Goal: Task Accomplishment & Management: Complete application form

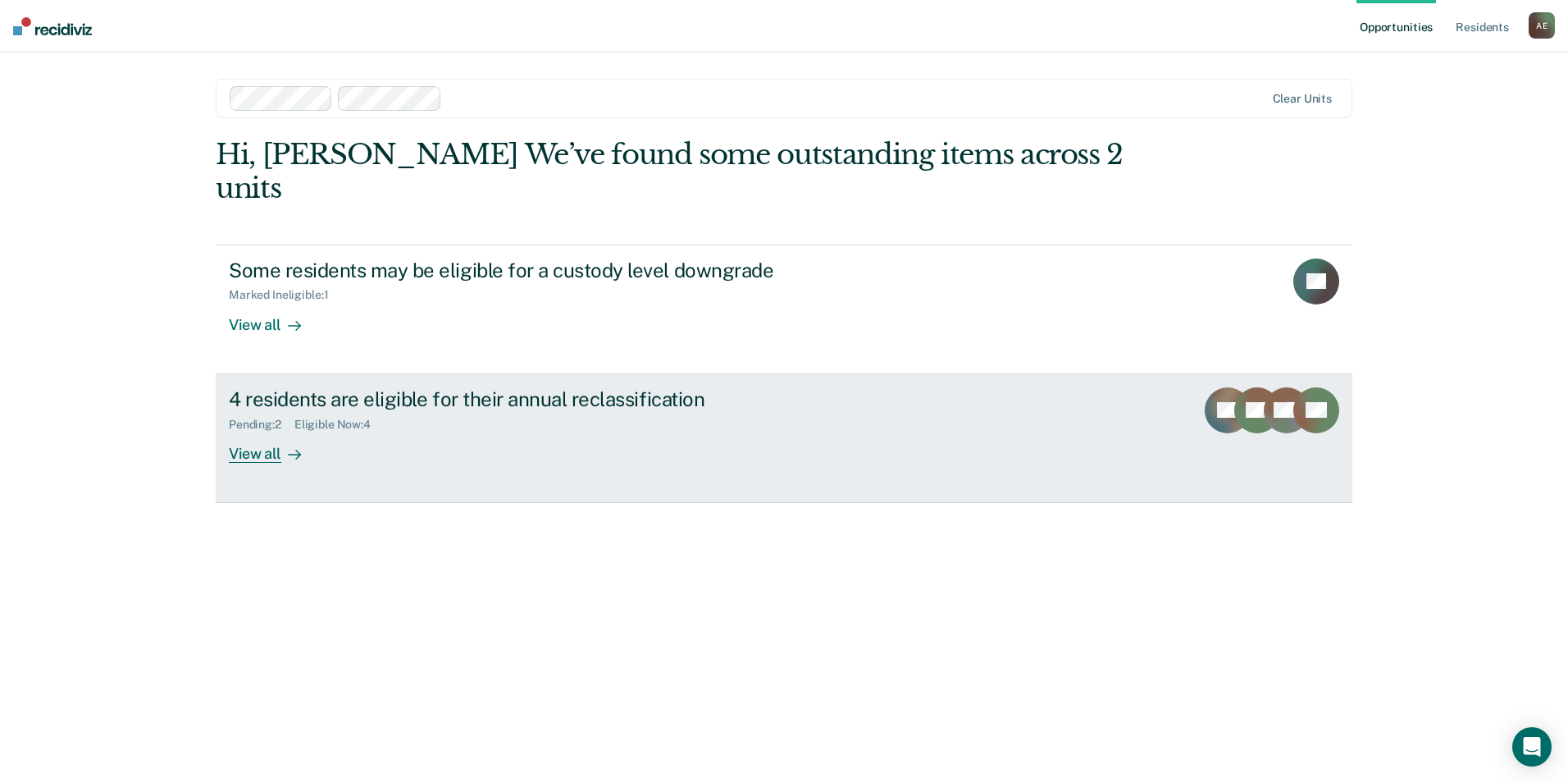
click at [254, 431] on div "View all" at bounding box center [275, 446] width 92 height 32
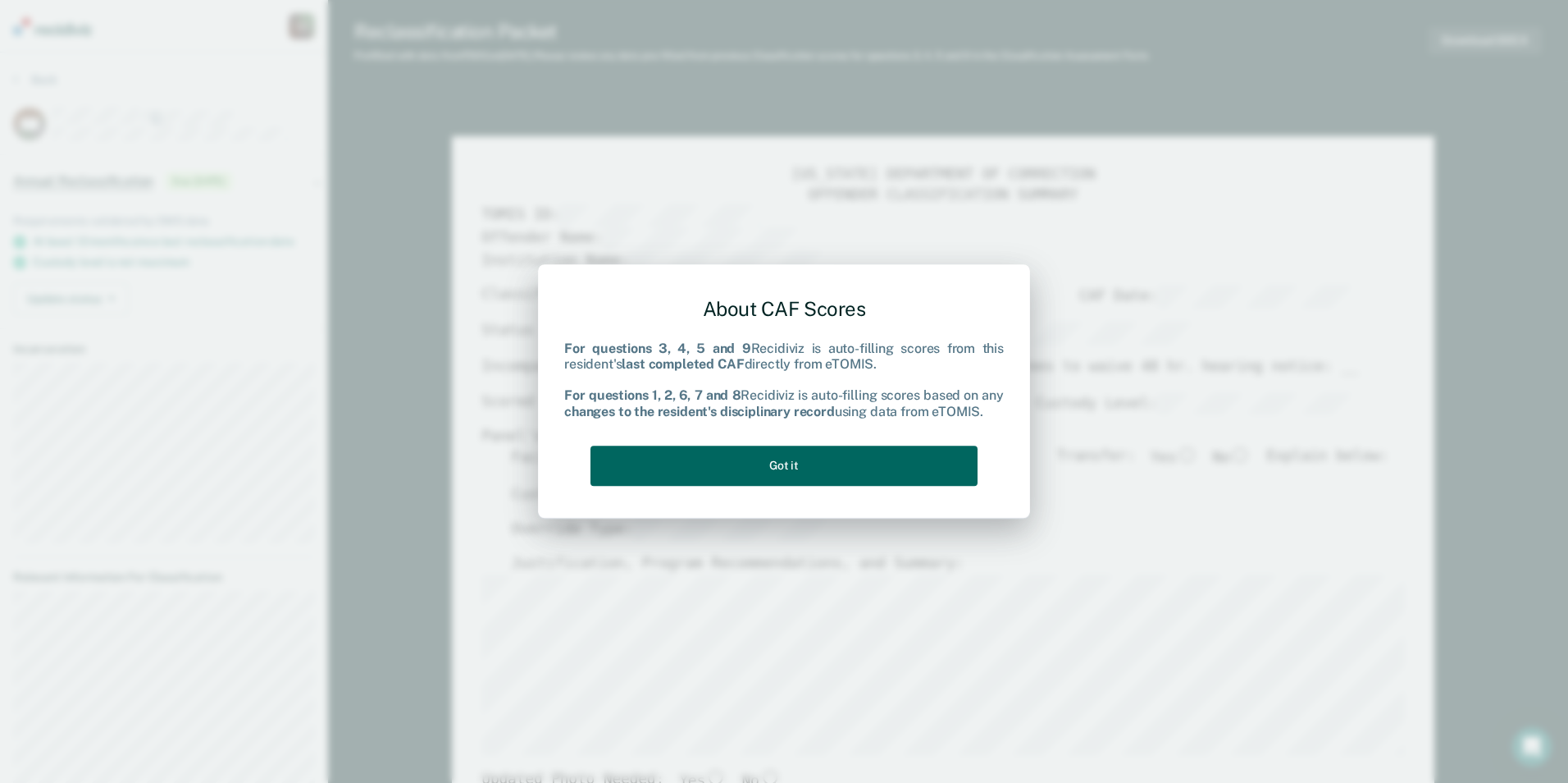
click at [694, 478] on button "Got it" at bounding box center [784, 466] width 387 height 41
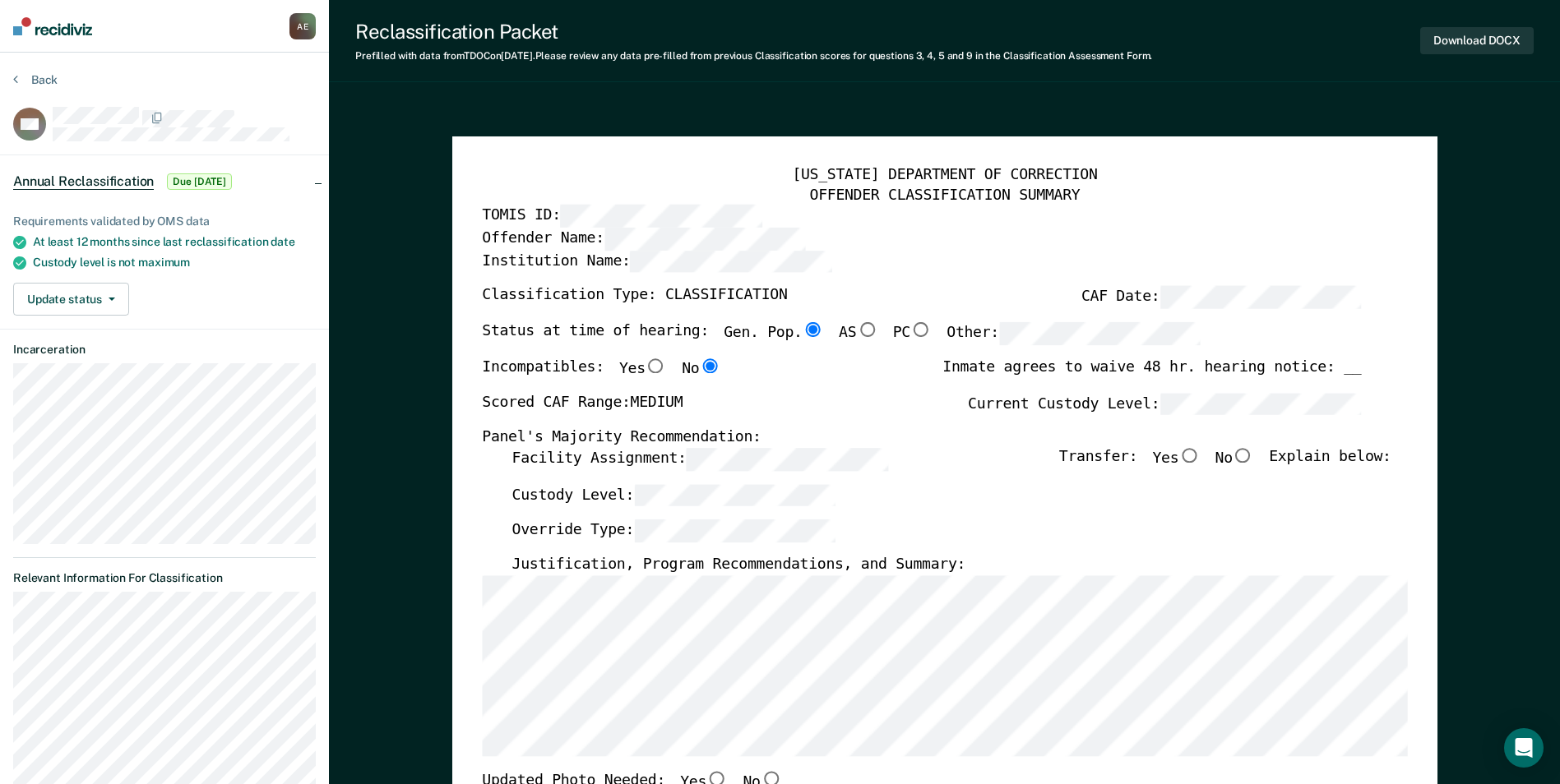
click at [1248, 454] on input "No" at bounding box center [1243, 455] width 21 height 15
type textarea "x"
radio input "true"
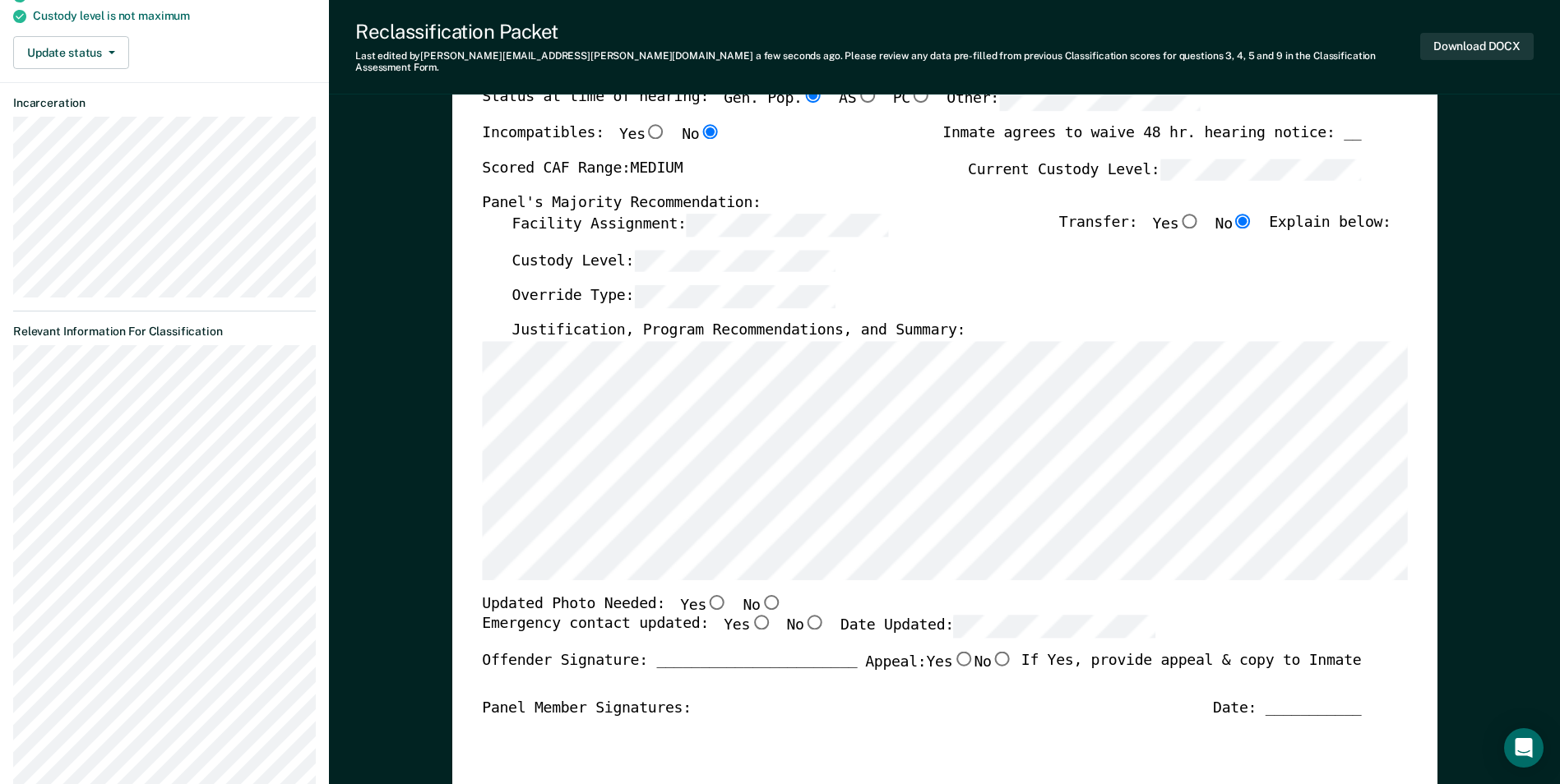
scroll to position [329, 0]
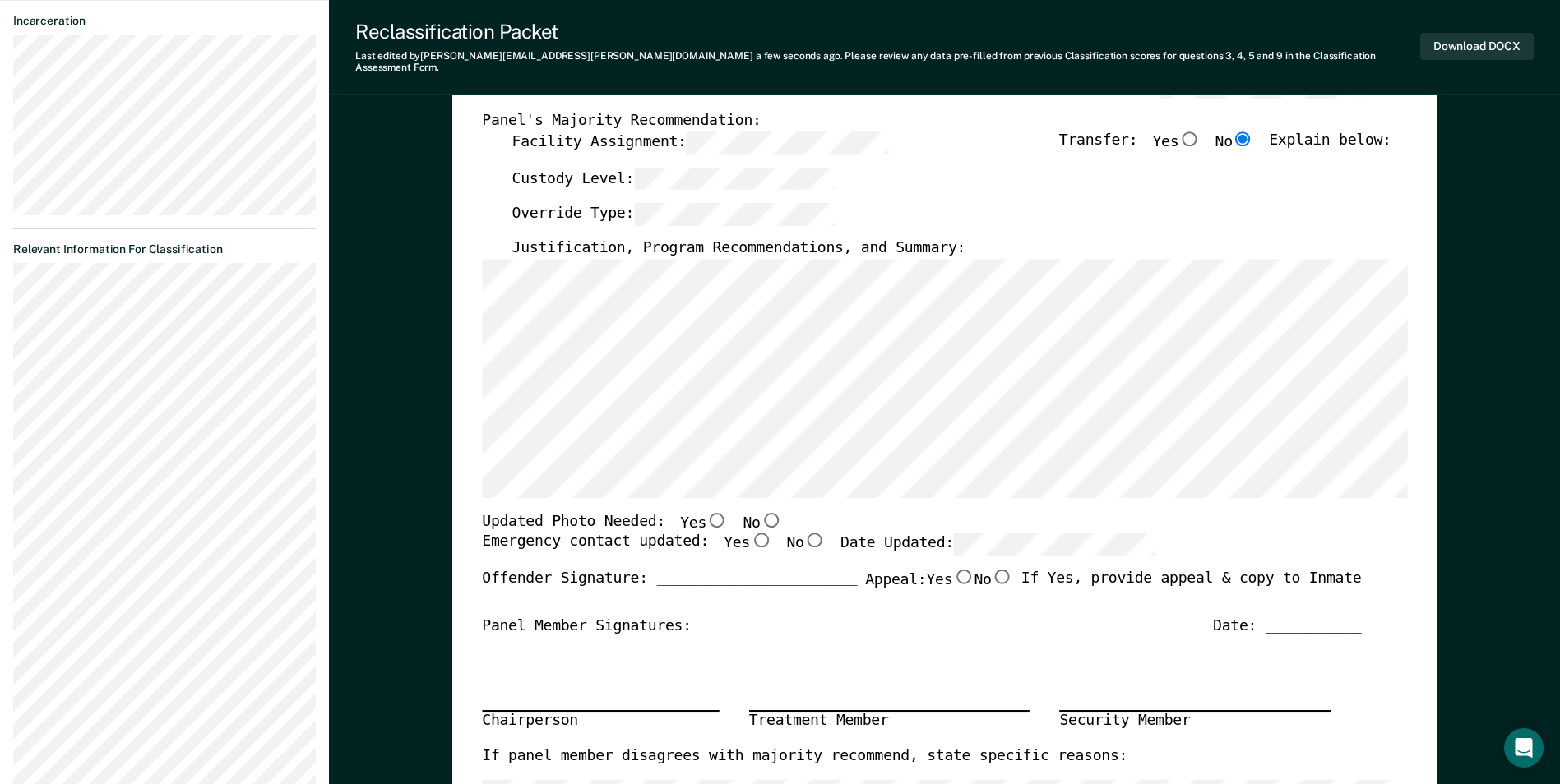
click at [749, 532] on input "Yes" at bounding box center [760, 539] width 21 height 15
type textarea "x"
radio input "true"
click at [759, 512] on input "No" at bounding box center [770, 518] width 21 height 15
type textarea "x"
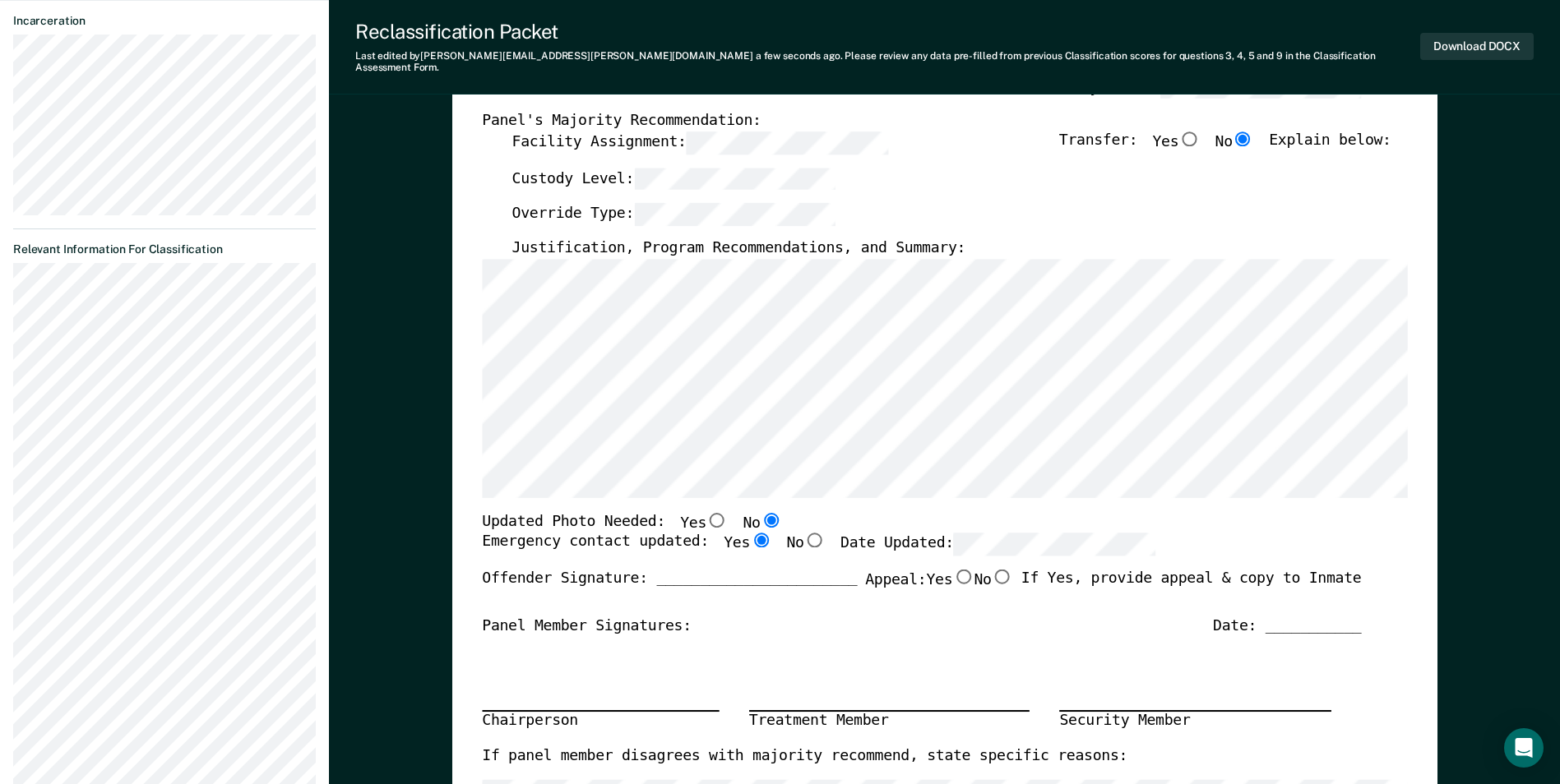
radio input "true"
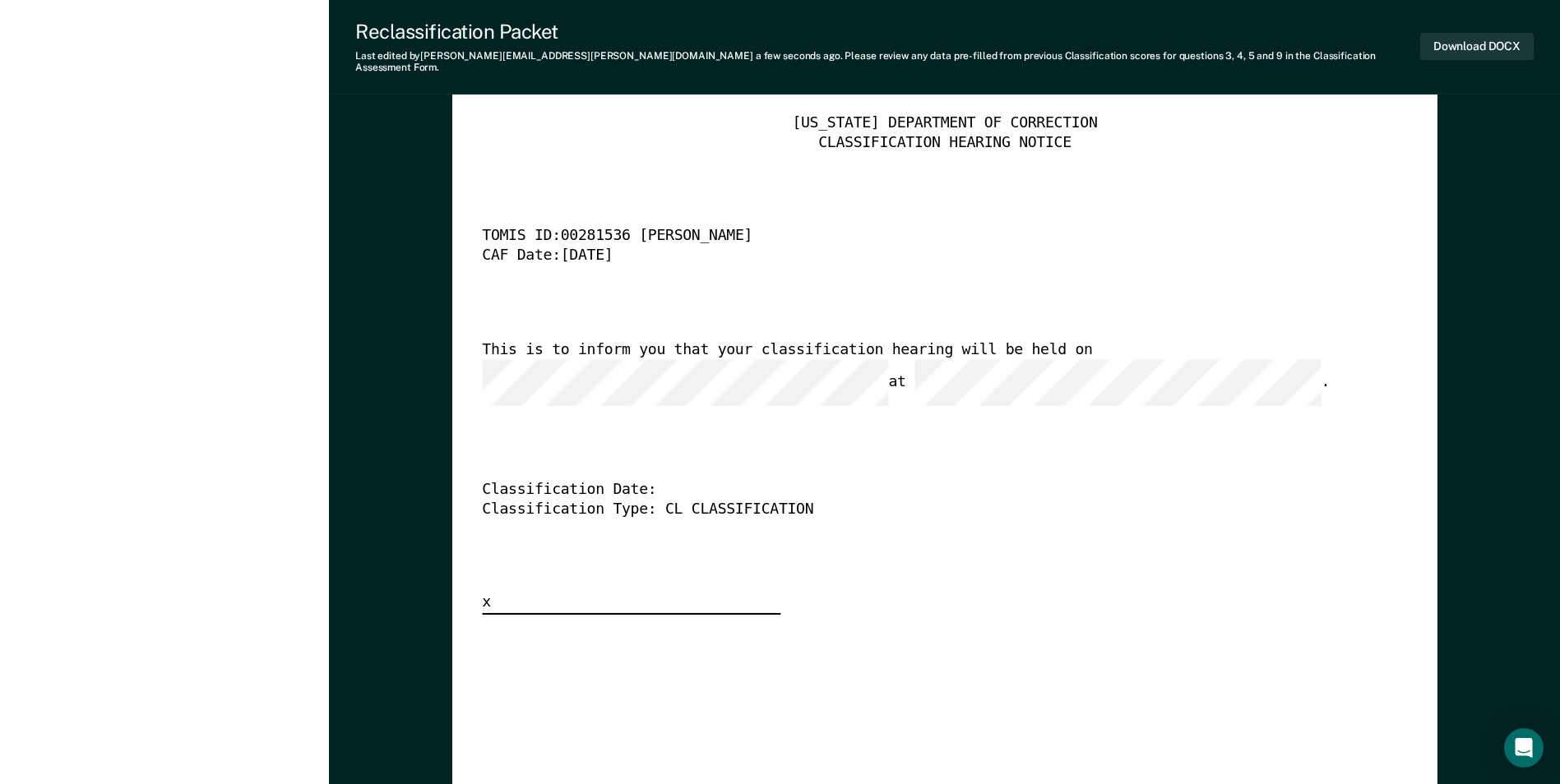
scroll to position [4027, 0]
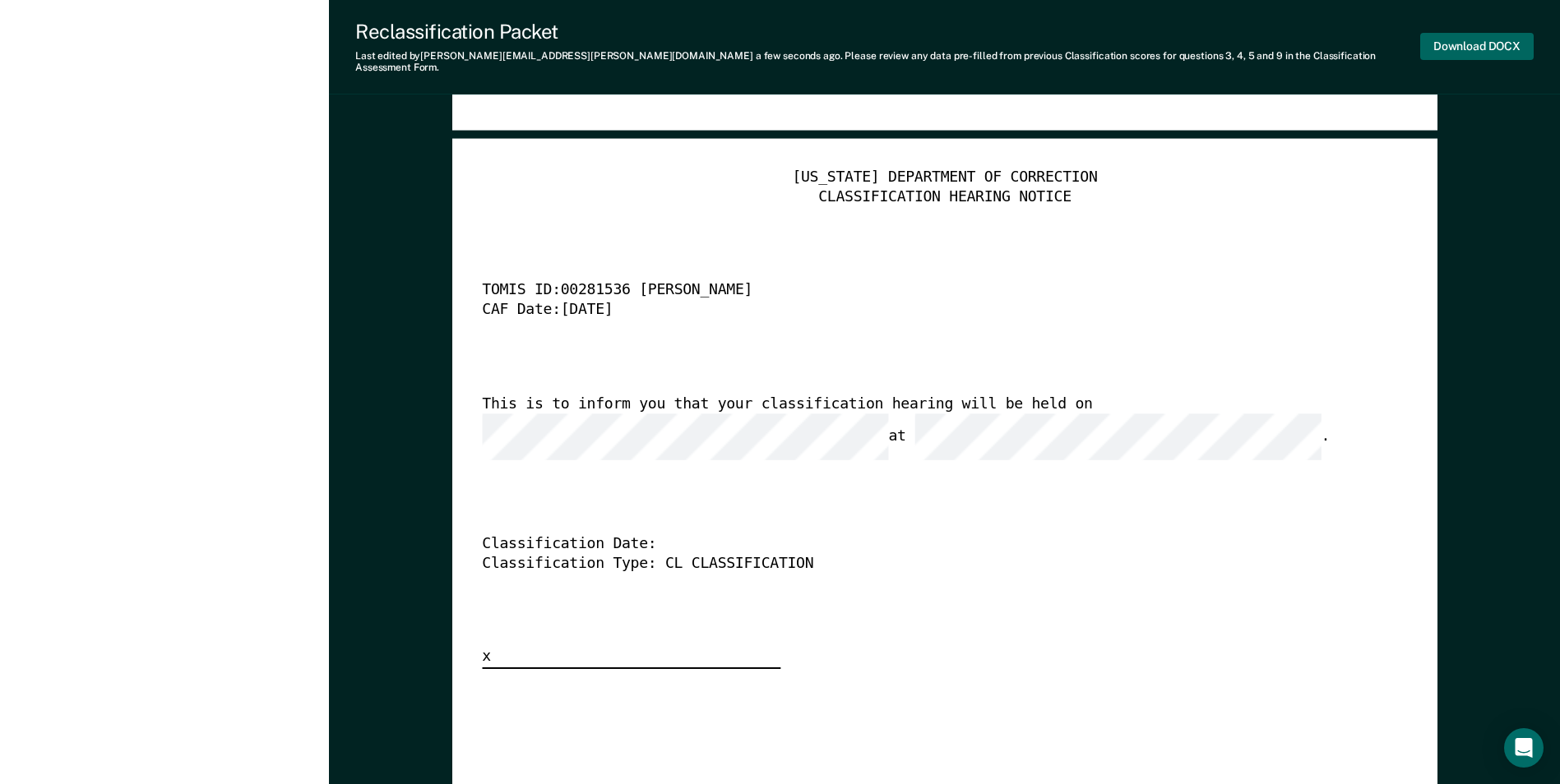
click at [1447, 47] on button "Download DOCX" at bounding box center [1476, 47] width 113 height 27
click at [1095, 565] on div "TENNESSEE DEPARTMENT OF CORRECTION CLASSIFICATION HEARING NOTICE TOMIS ID: 0028…" at bounding box center [944, 419] width 925 height 500
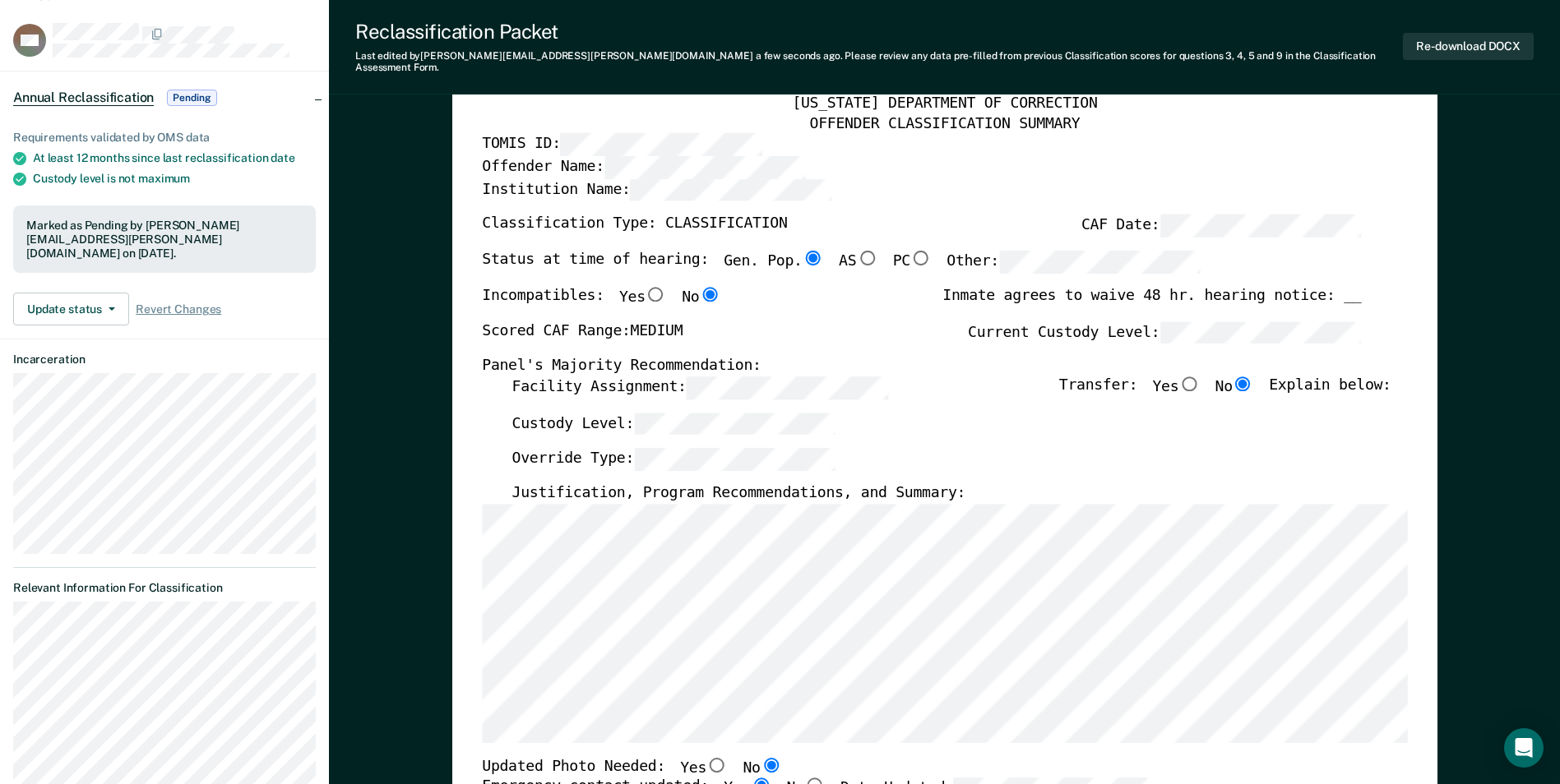
scroll to position [82, 0]
click at [1441, 41] on button "Re-download DOCX" at bounding box center [1468, 47] width 131 height 27
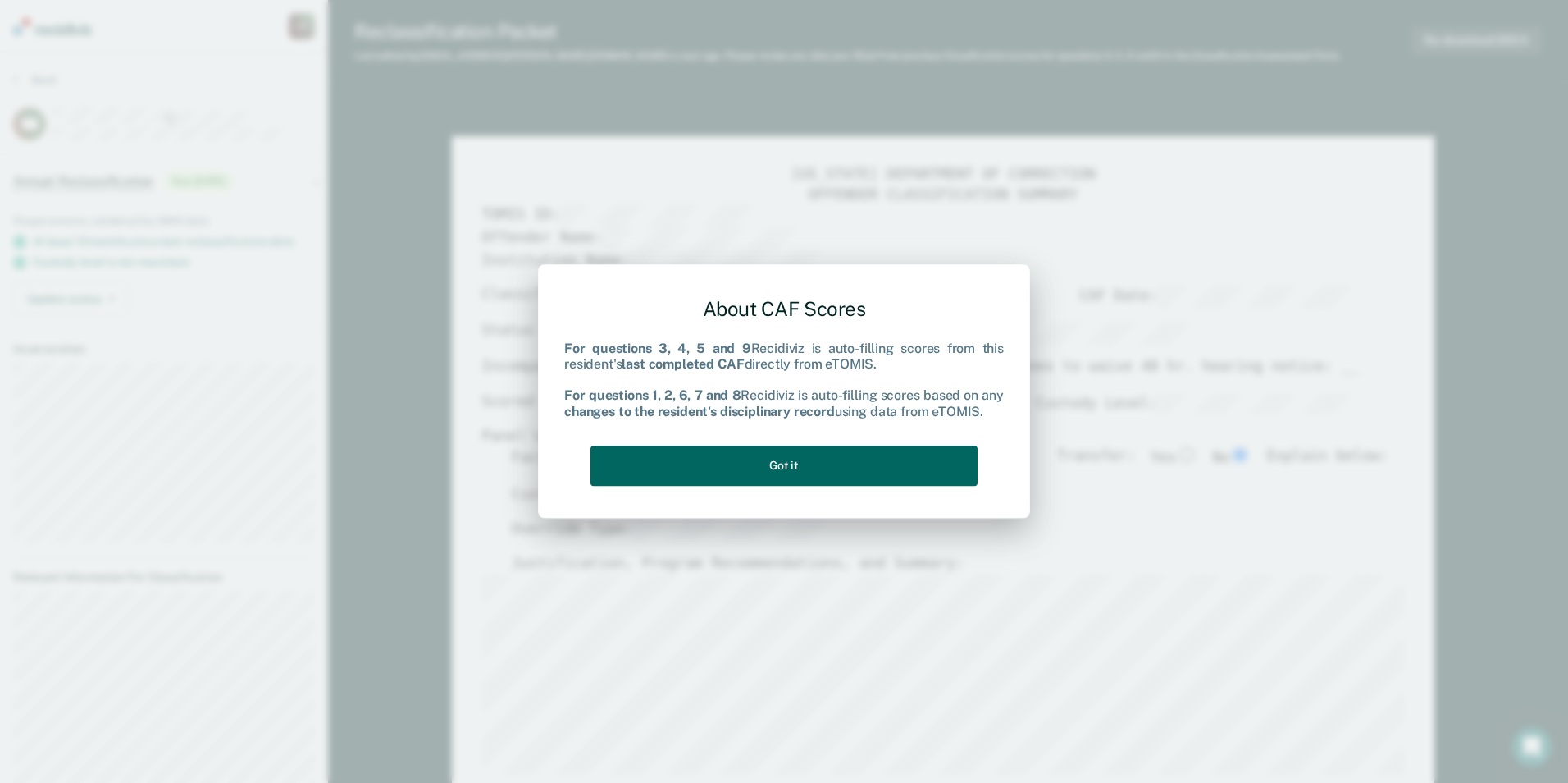
click at [762, 467] on button "Got it" at bounding box center [784, 466] width 387 height 41
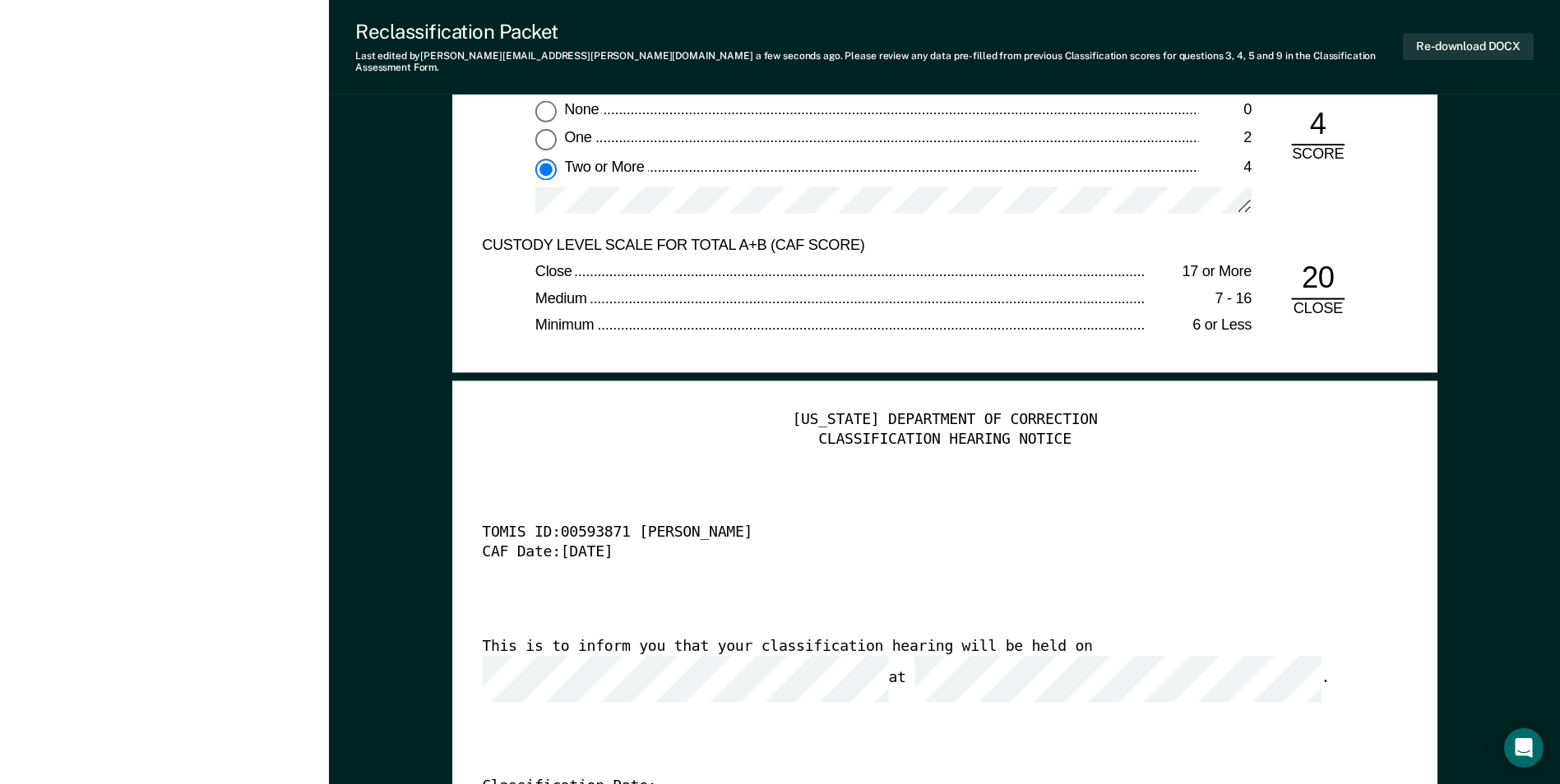
scroll to position [3944, 0]
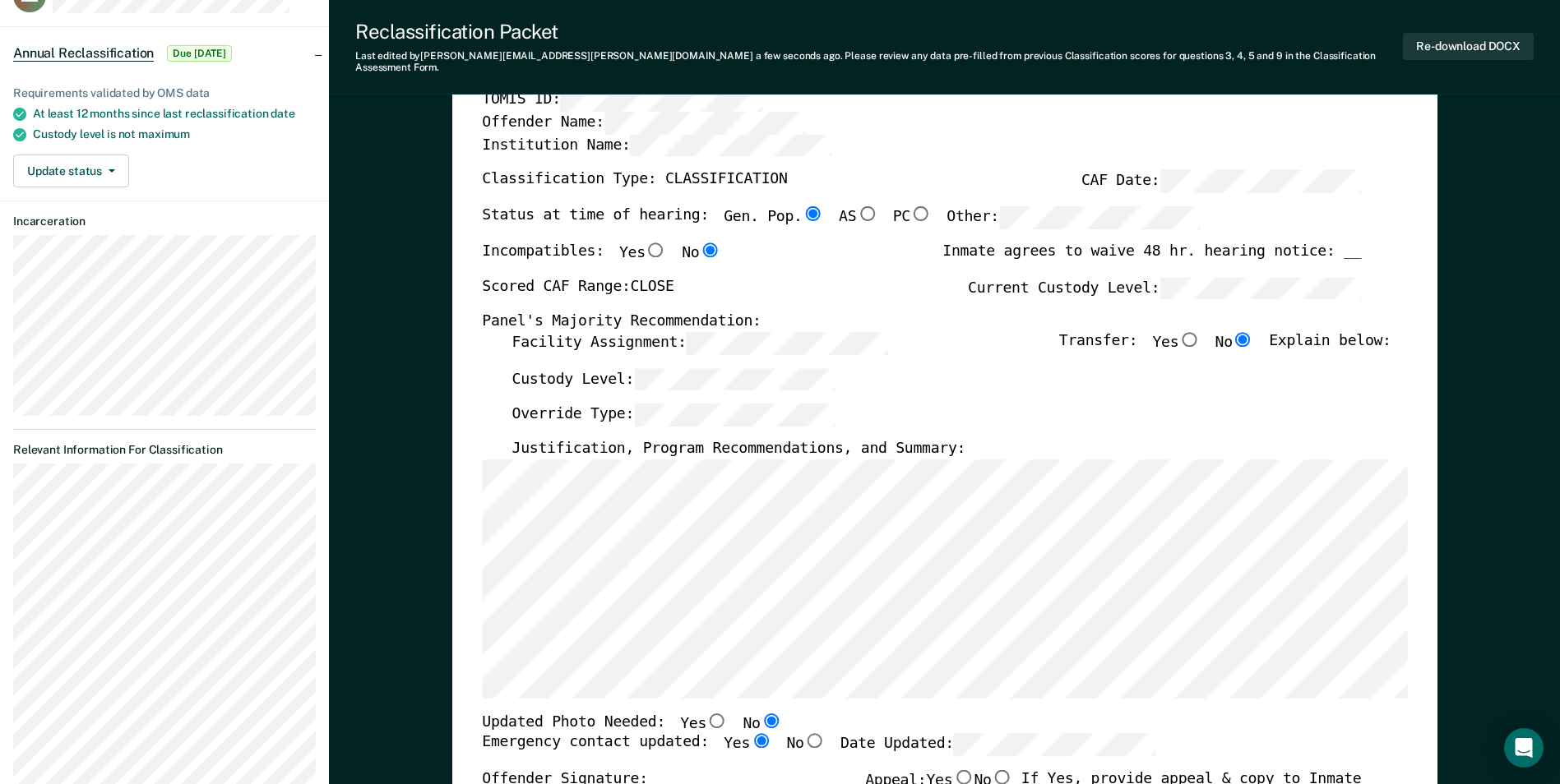
scroll to position [166, 0]
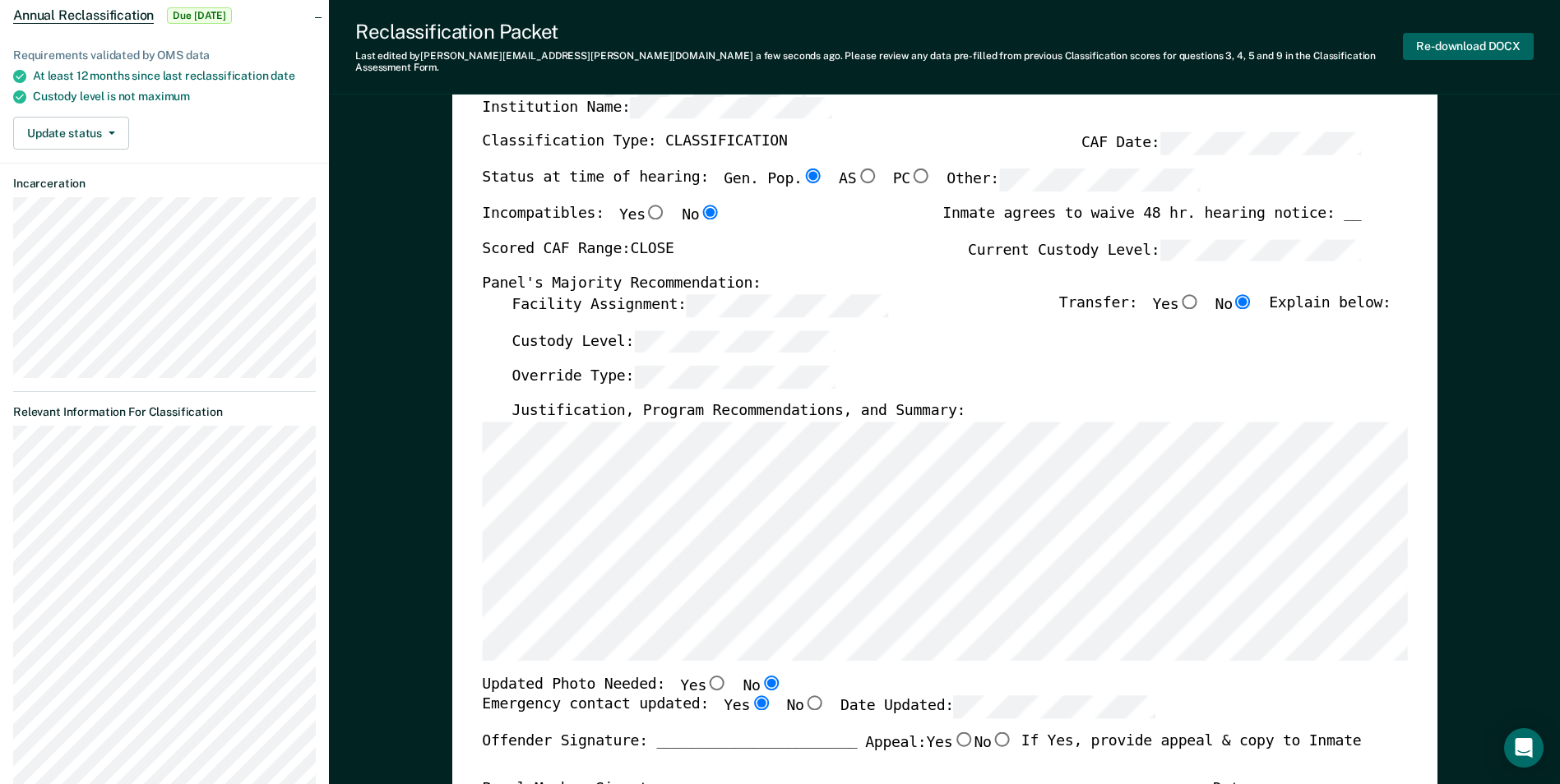
click at [1437, 44] on button "Re-download DOCX" at bounding box center [1468, 47] width 131 height 27
type textarea "x"
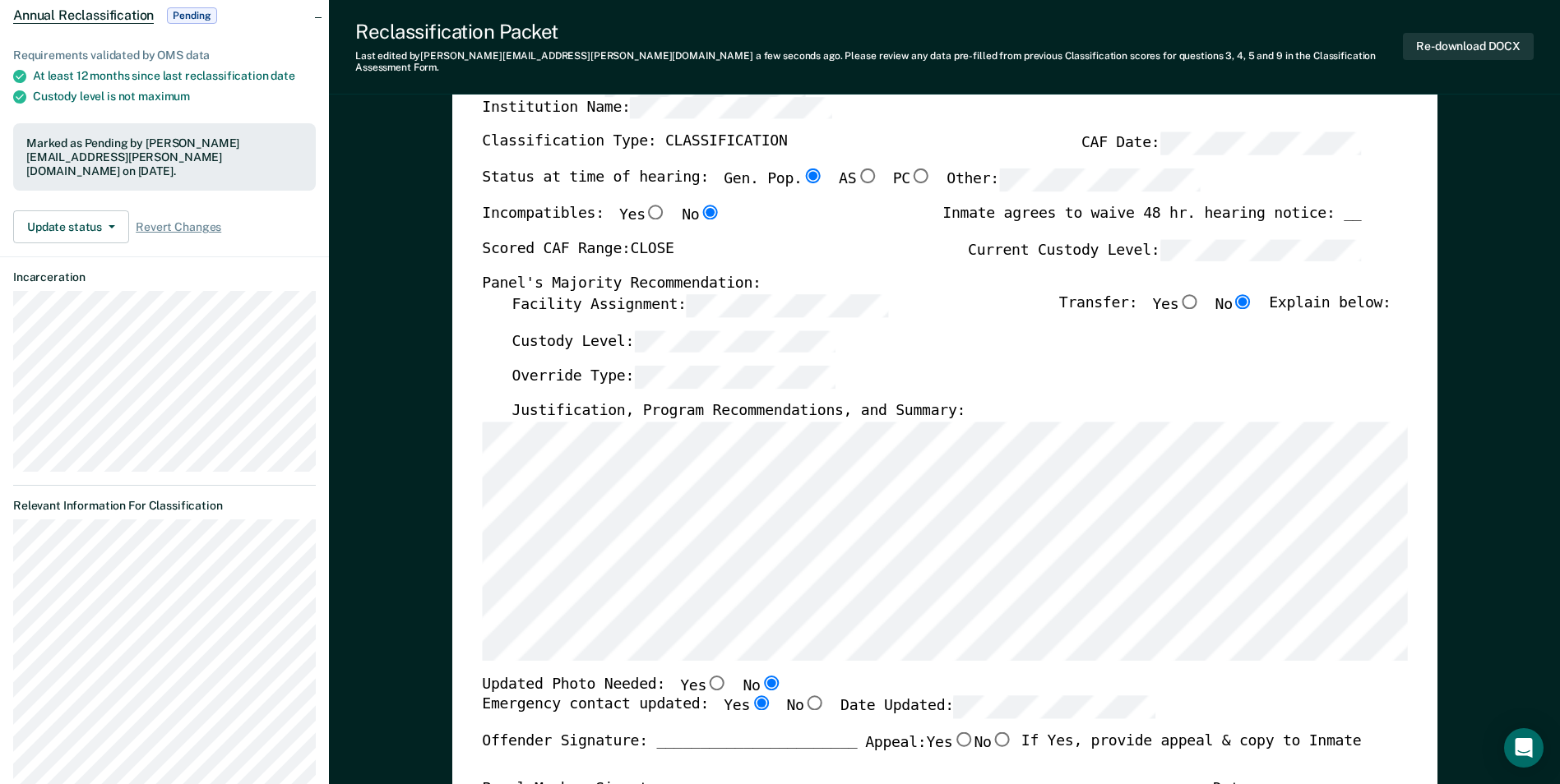
click at [1024, 250] on div "Scored CAF Range: CLOSE Current Custody Level:" at bounding box center [921, 256] width 878 height 36
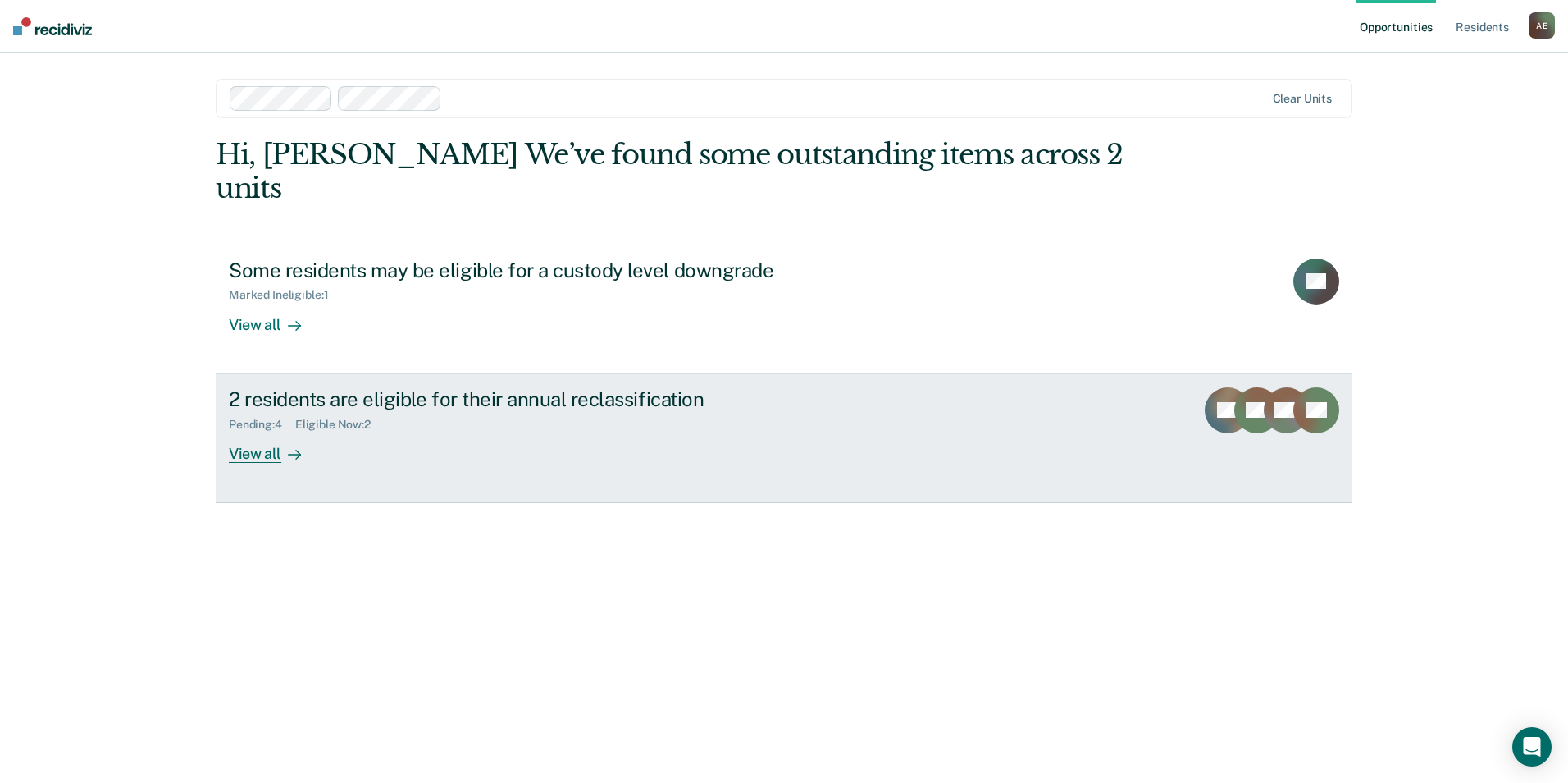
click at [240, 431] on div "View all" at bounding box center [275, 446] width 92 height 32
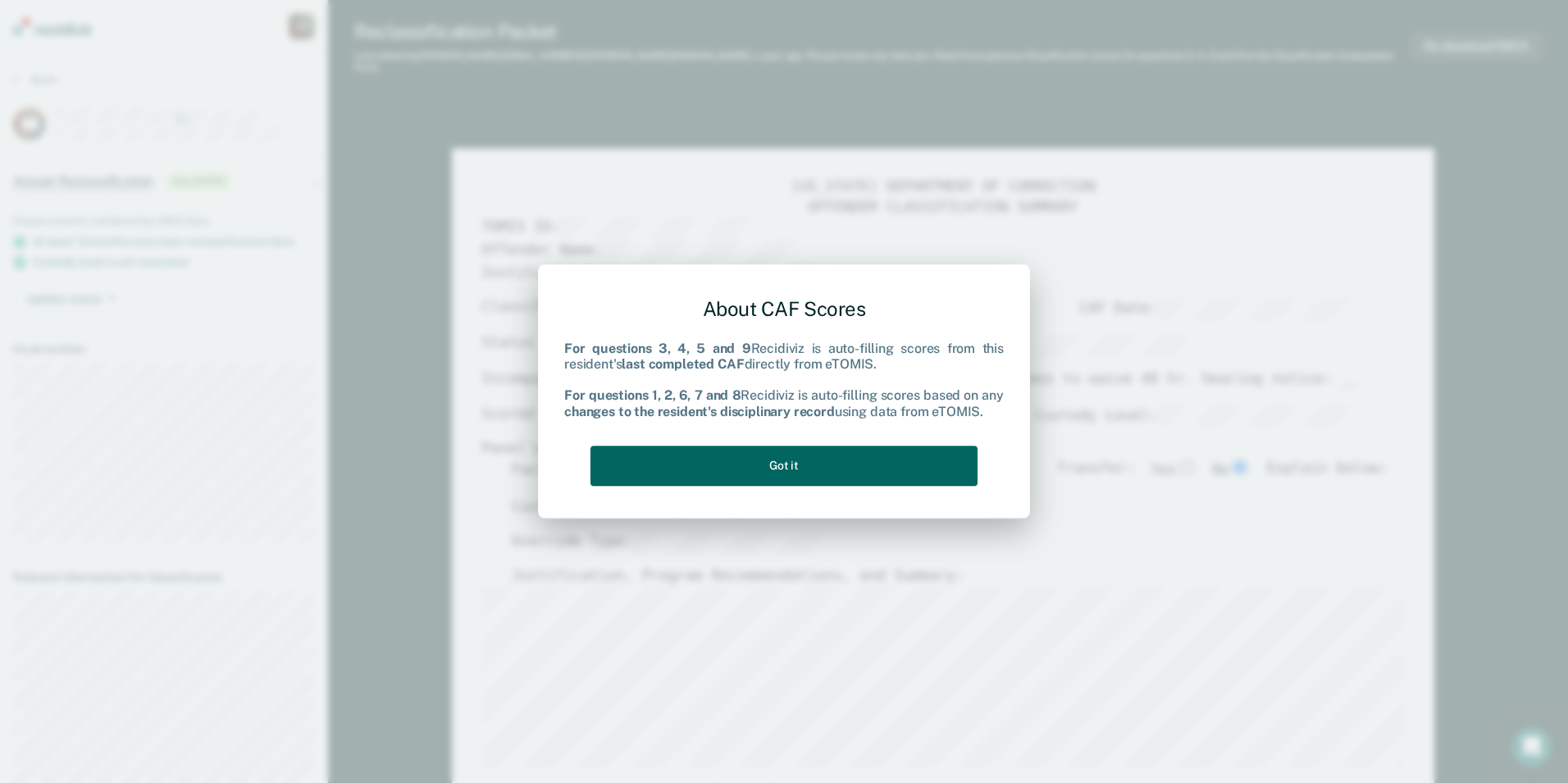
click at [792, 469] on button "Got it" at bounding box center [784, 466] width 387 height 41
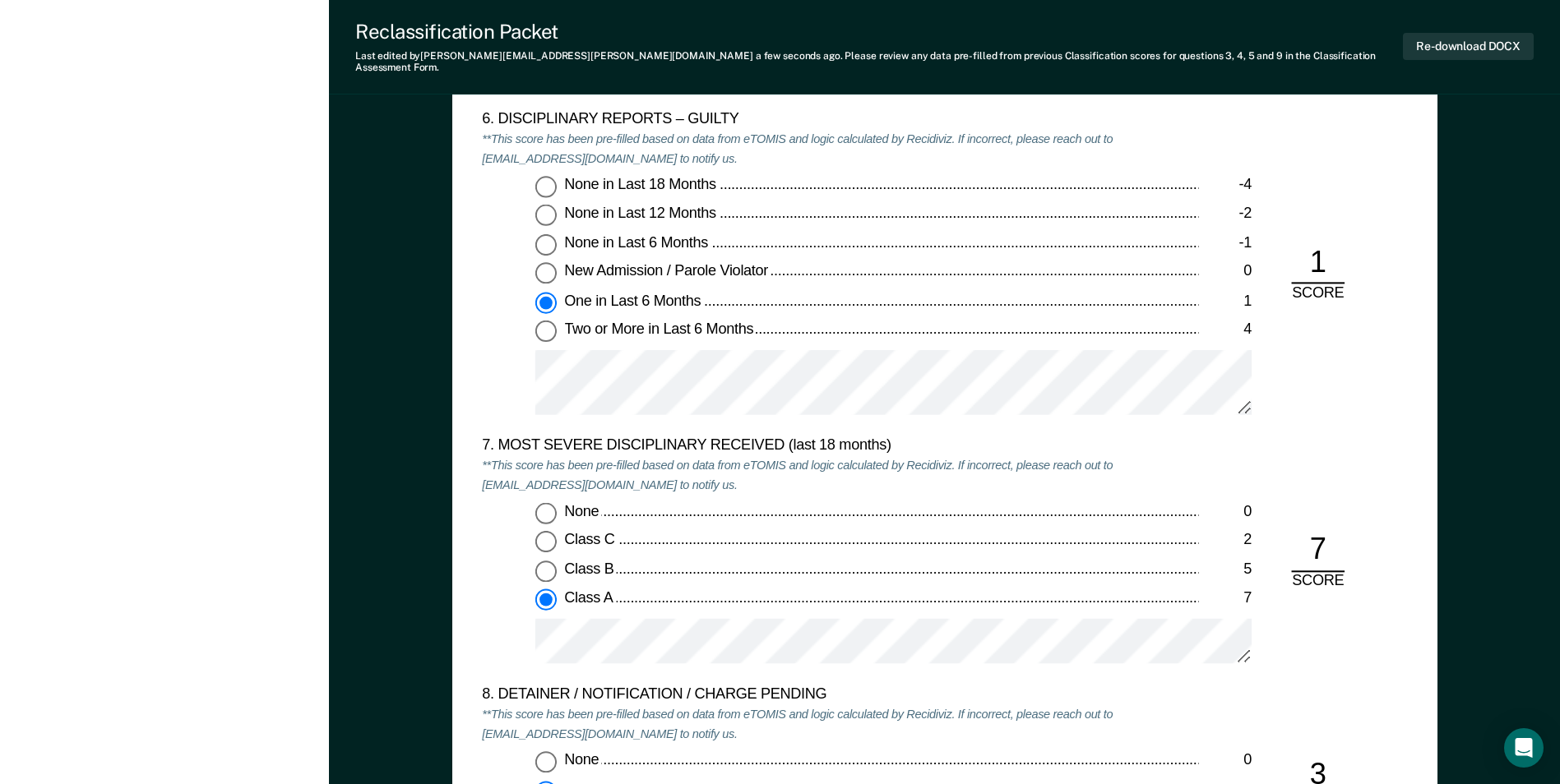
scroll to position [2959, 0]
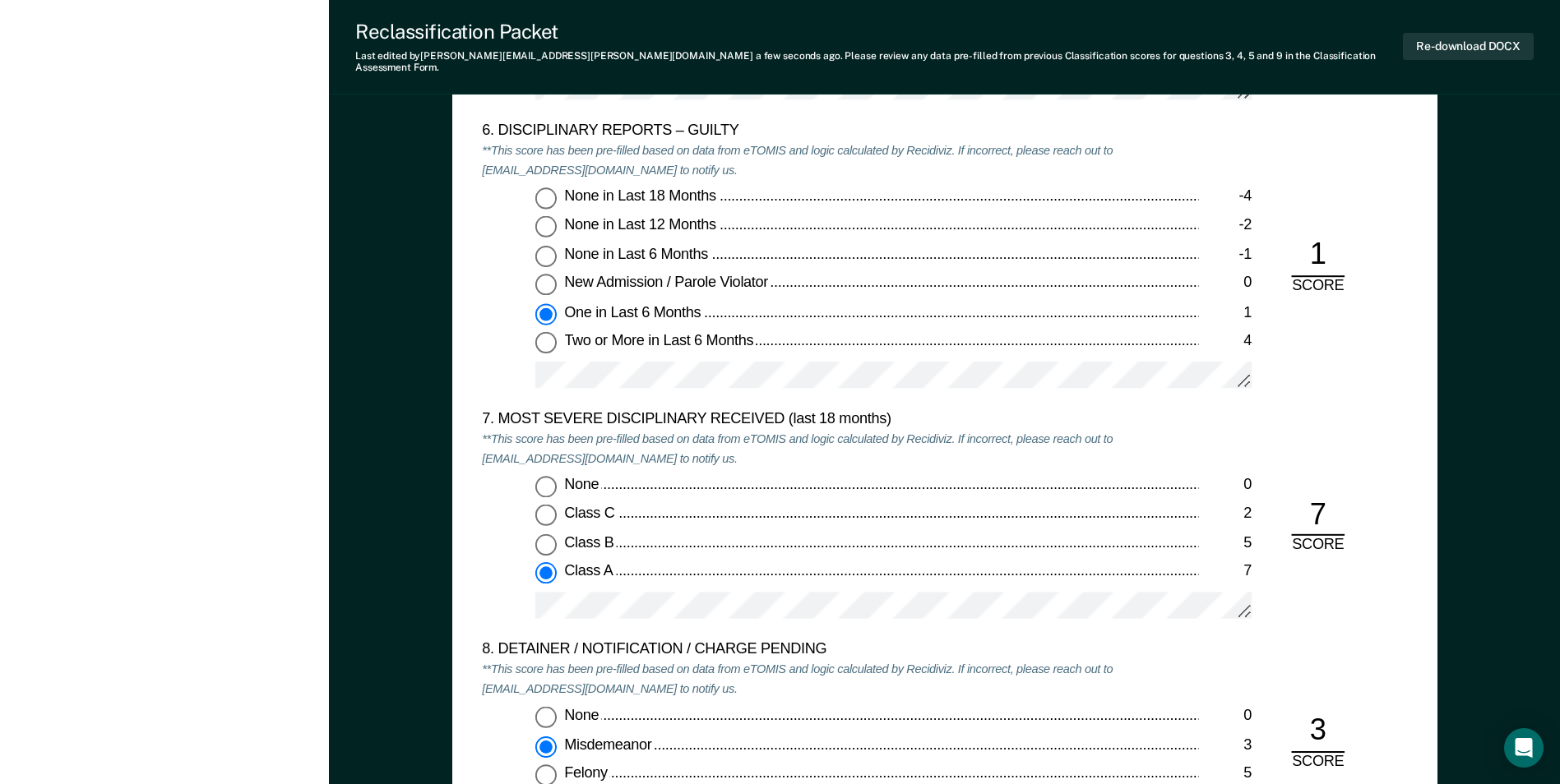
click at [547, 534] on input "Class B 5" at bounding box center [546, 545] width 21 height 21
type textarea "x"
radio input "true"
radio input "false"
click at [543, 563] on input "Class A 7" at bounding box center [546, 574] width 21 height 21
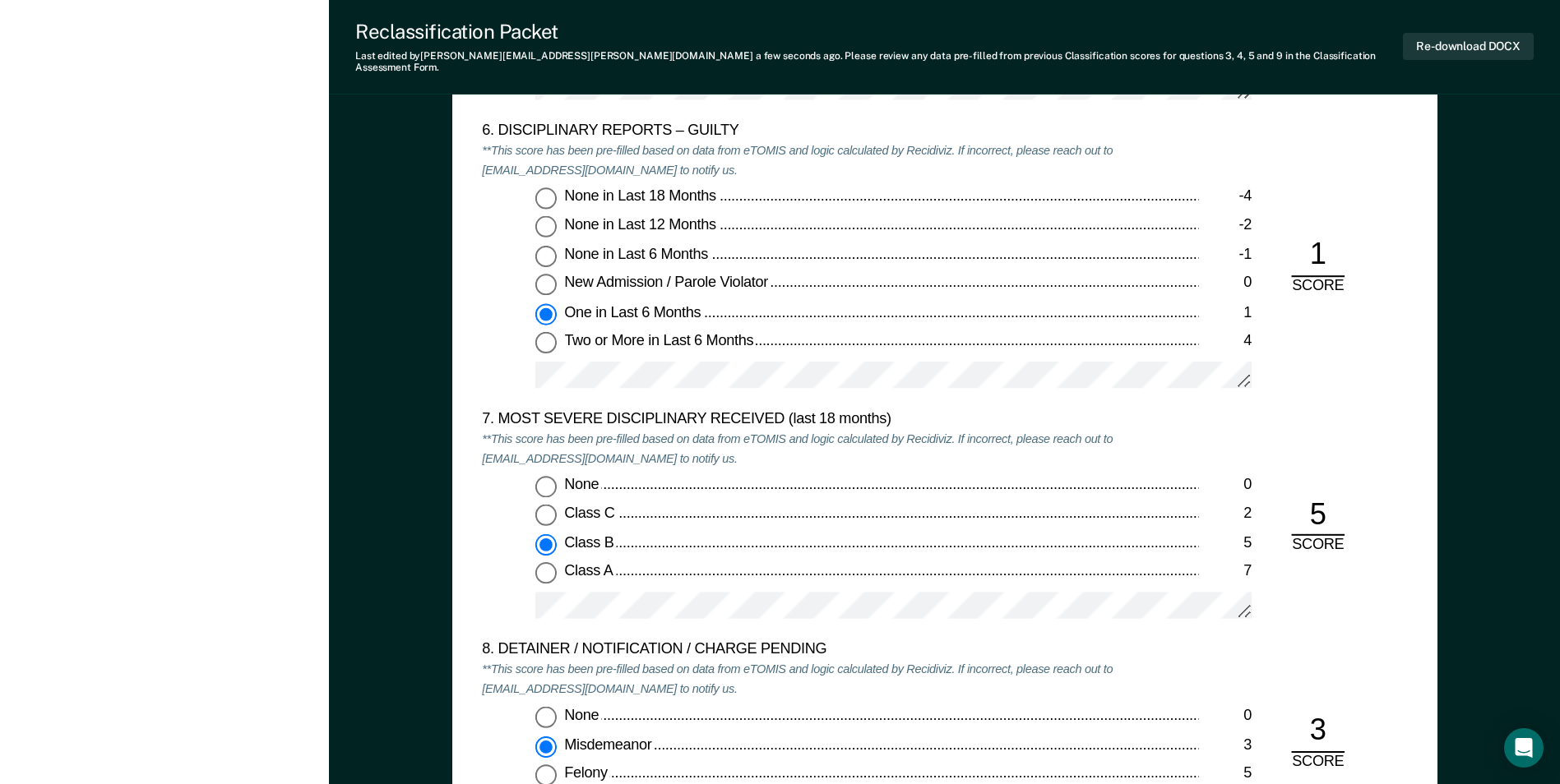
type textarea "x"
radio input "false"
radio input "true"
click at [570, 579] on div "None 0 Class C 2 Class B 5 Class A 7" at bounding box center [840, 554] width 716 height 158
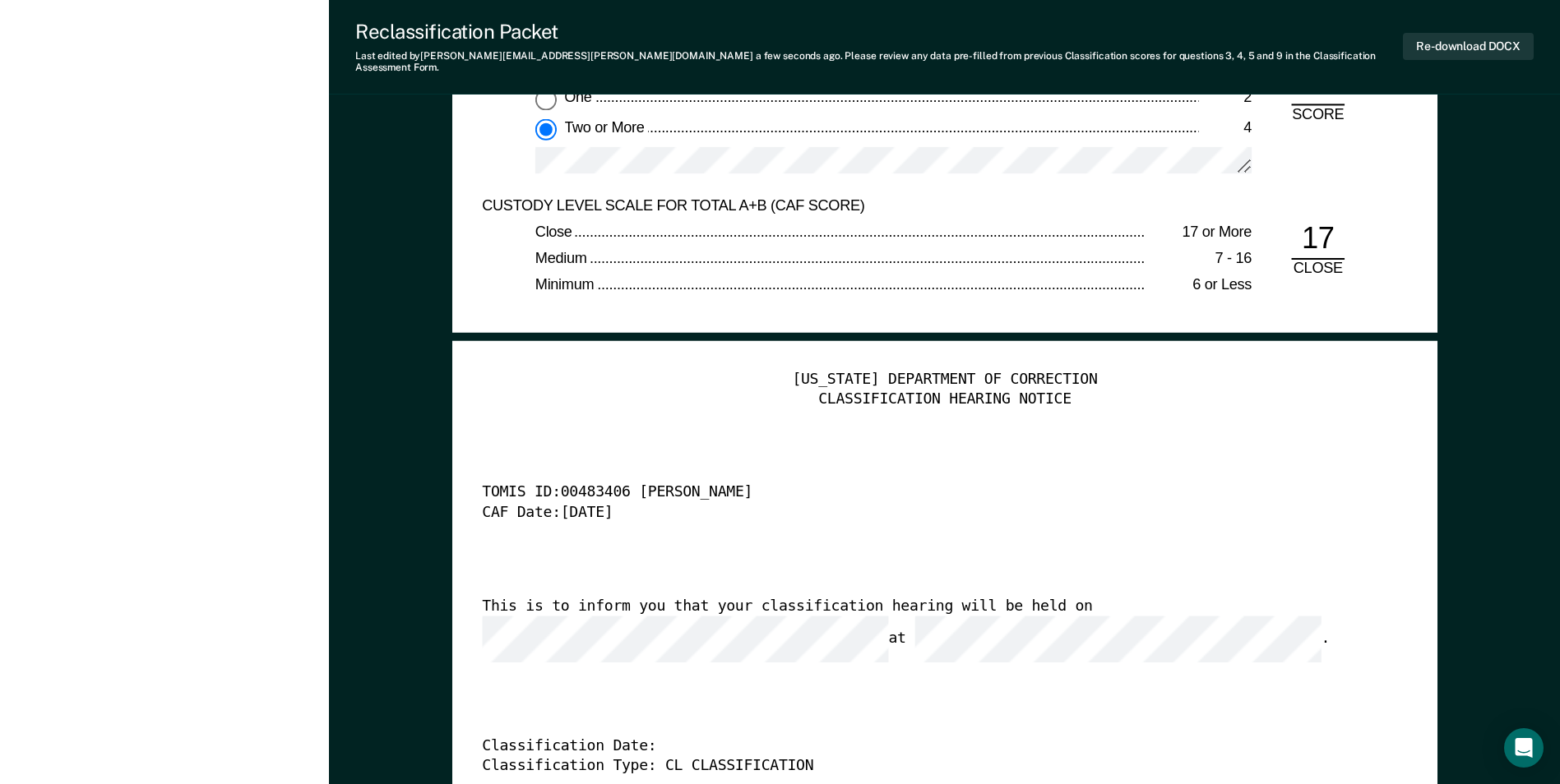
scroll to position [3862, 0]
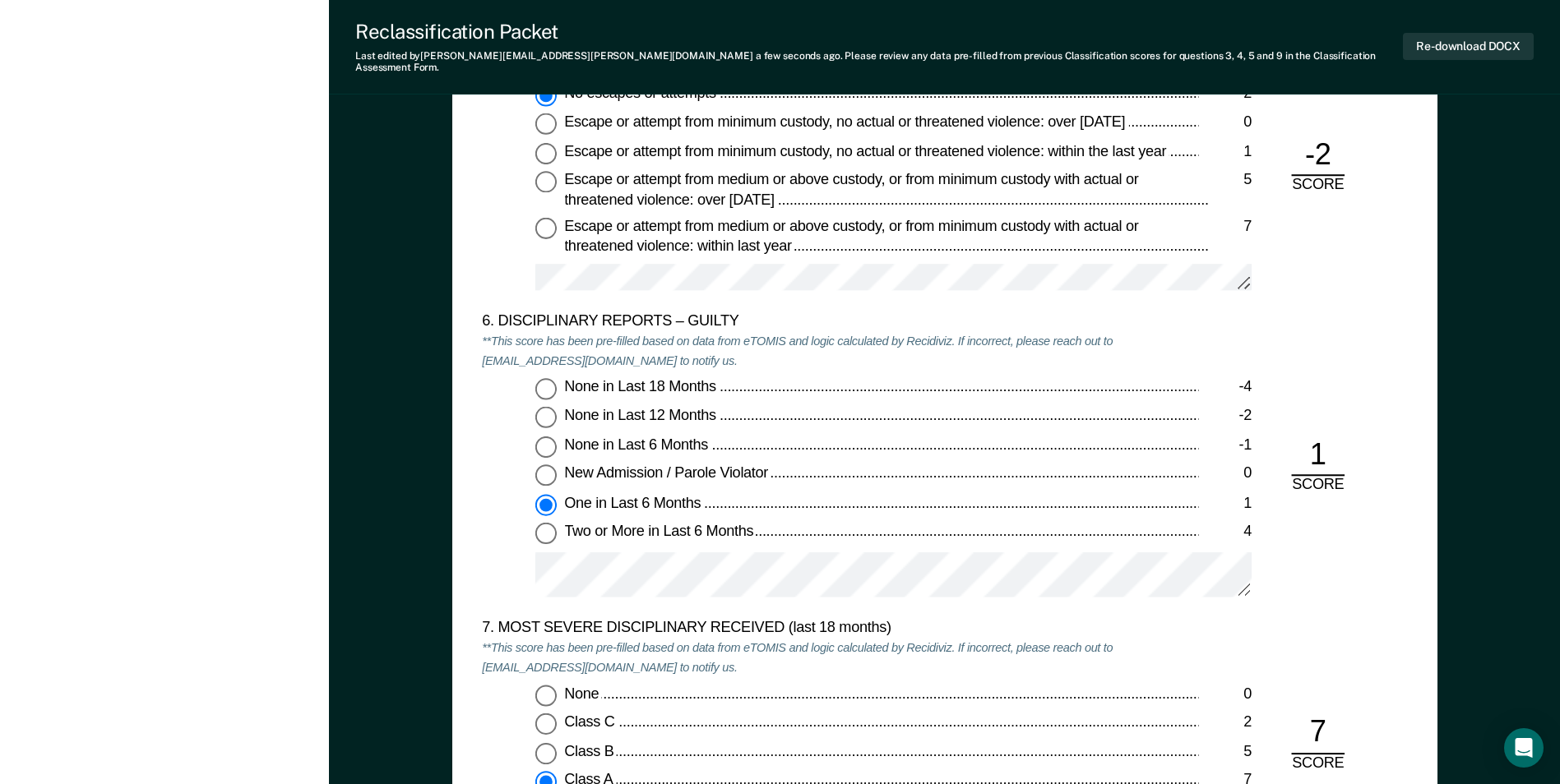
scroll to position [2712, 0]
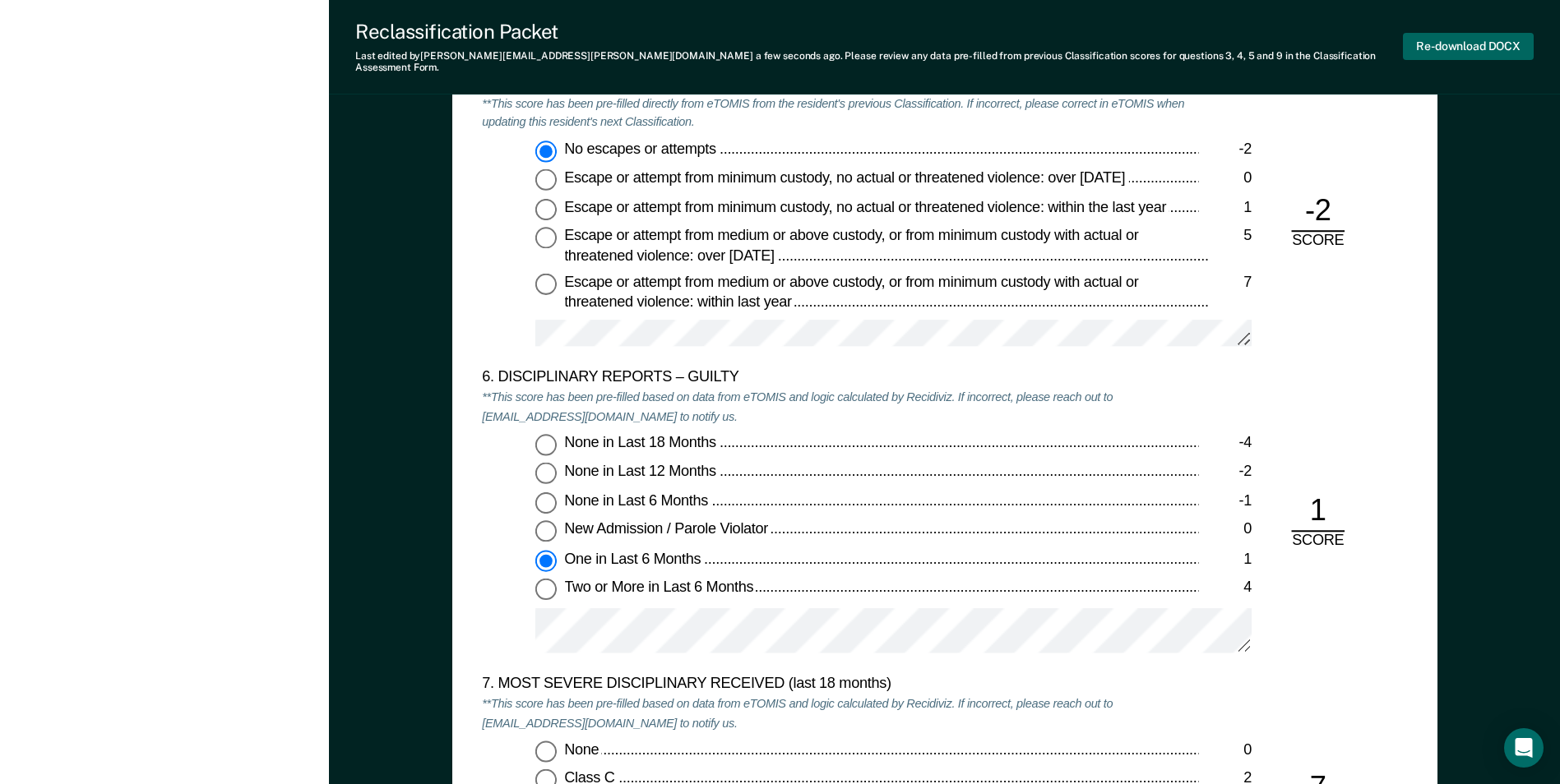
click at [1425, 35] on button "Re-download DOCX" at bounding box center [1468, 47] width 131 height 27
click at [1490, 265] on div "TENNESSEE DEPARTMENT OF CORRECTION OFFENDER CLASSIFICATION SUMMARY TOMIS ID: Of…" at bounding box center [943, 149] width 1230 height 5493
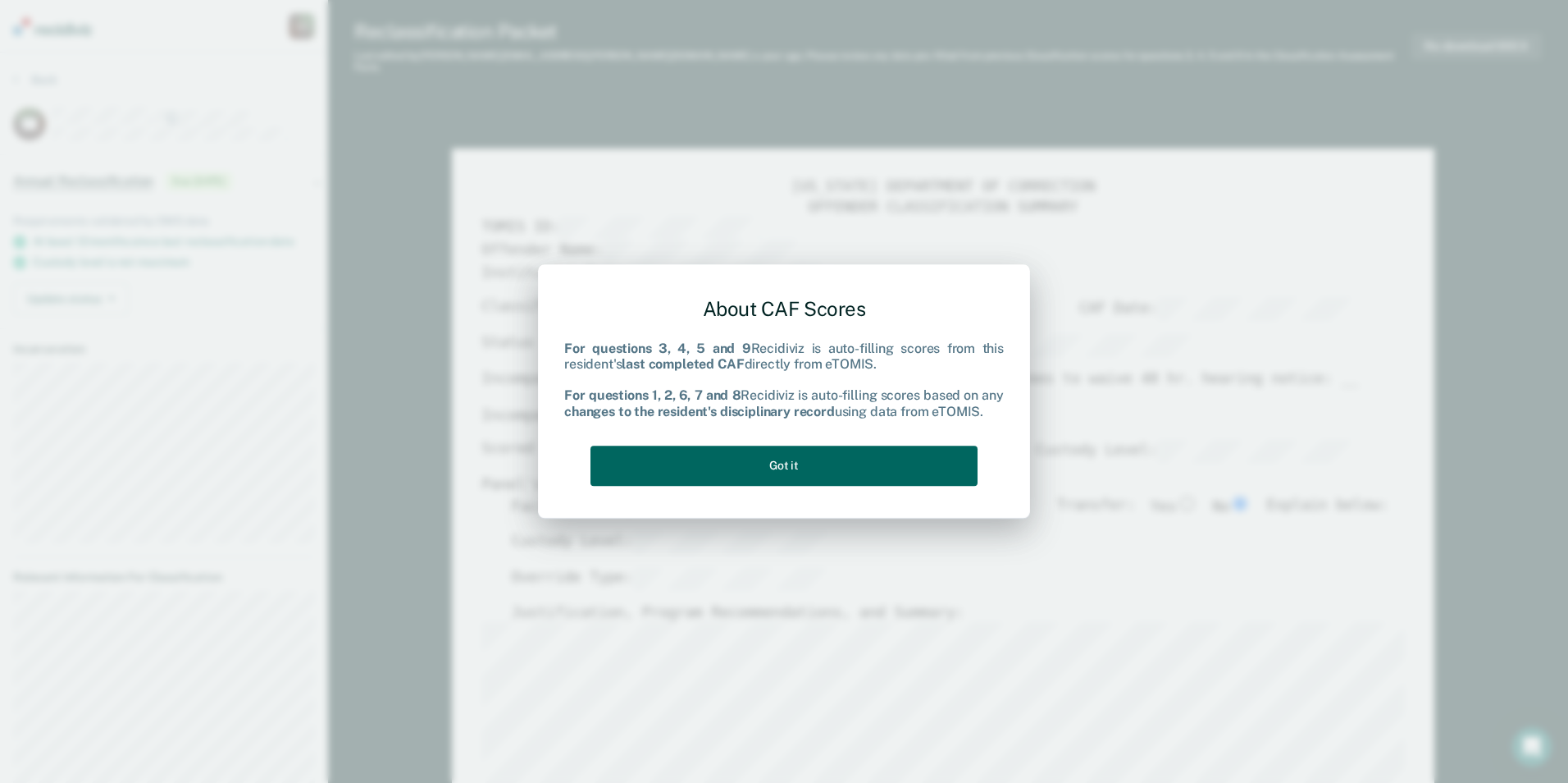
click at [795, 461] on button "Got it" at bounding box center [784, 466] width 387 height 41
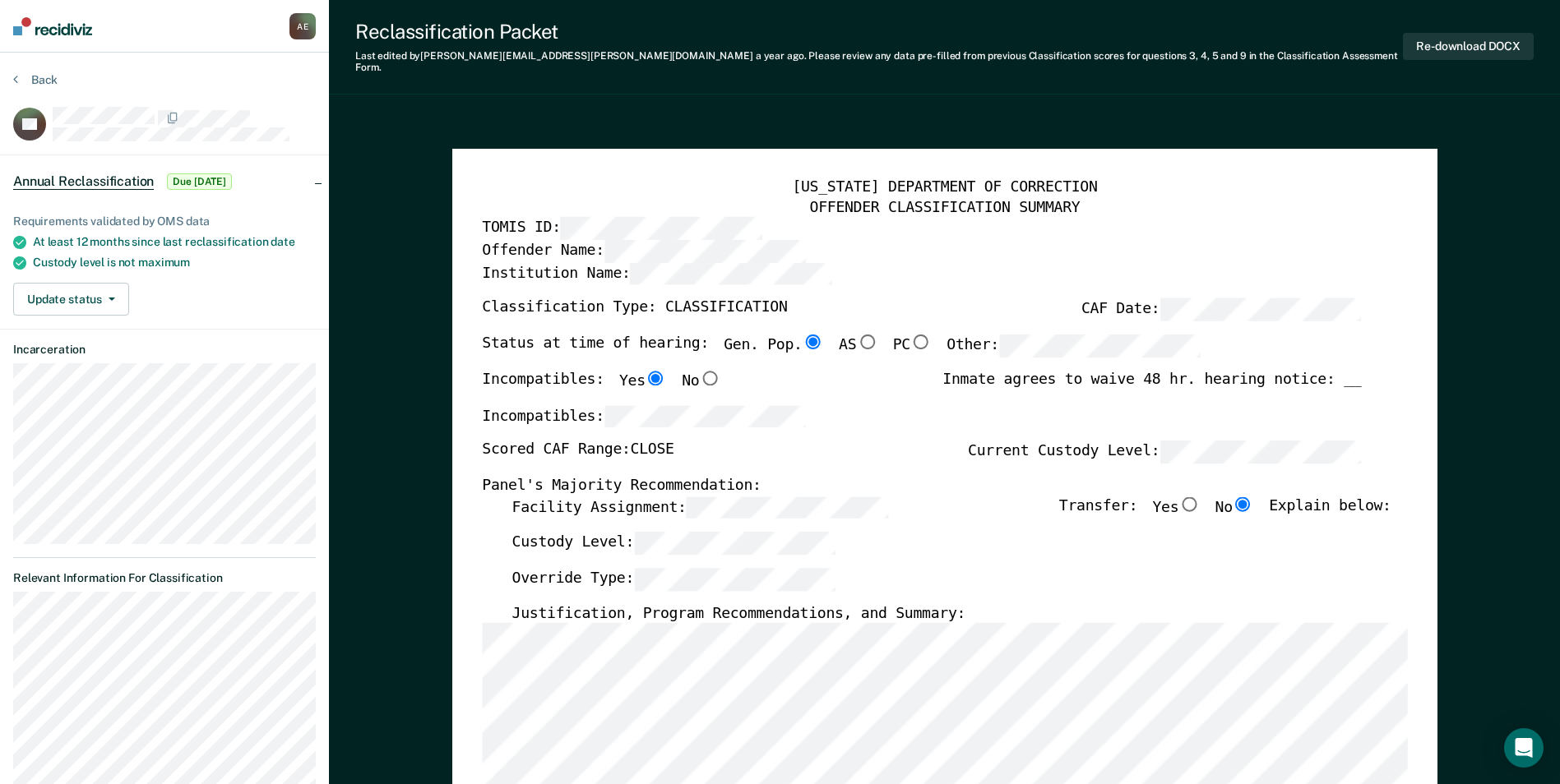
click at [621, 580] on div "Override Type:" at bounding box center [950, 585] width 878 height 36
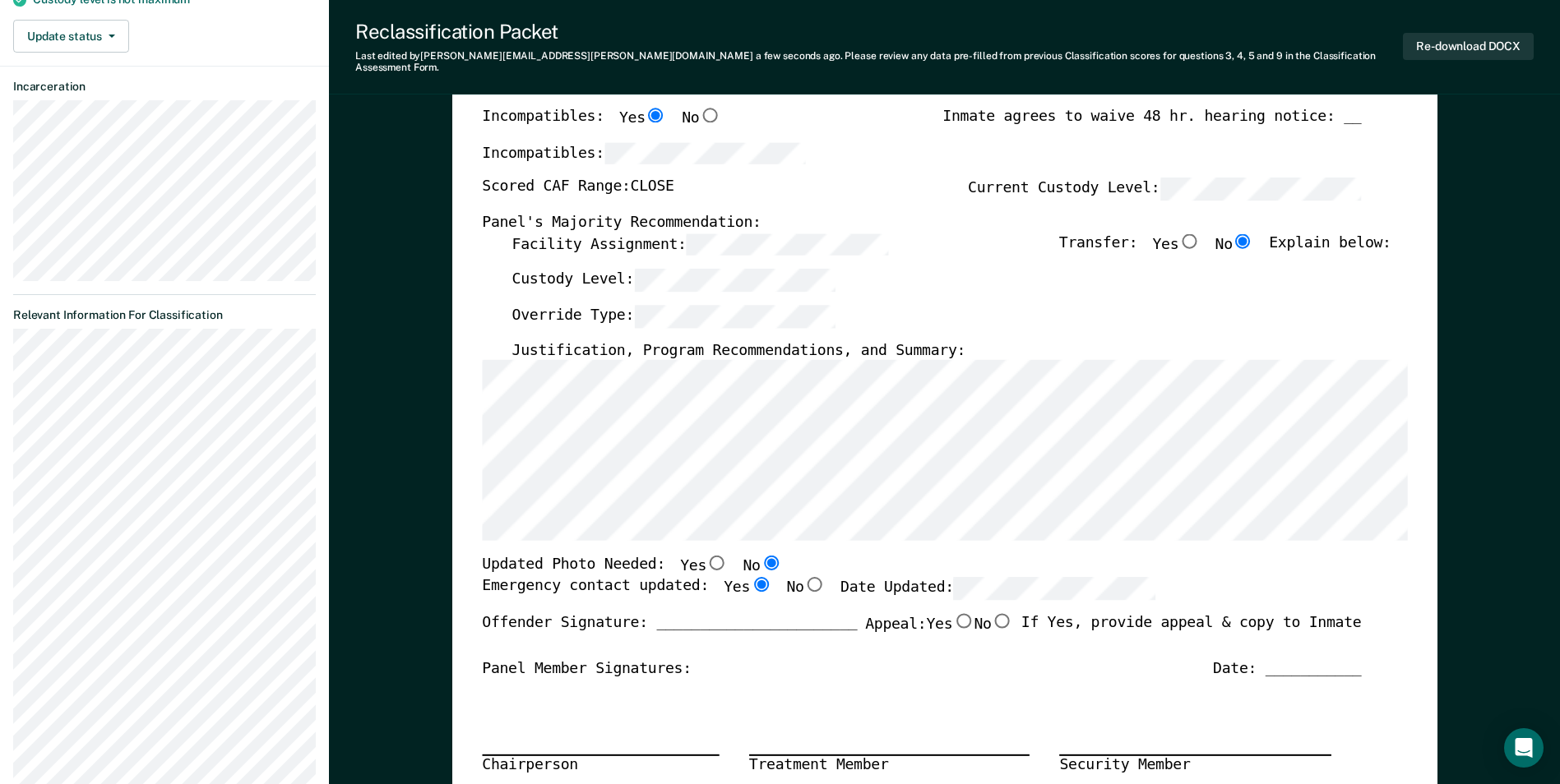
scroll to position [329, 0]
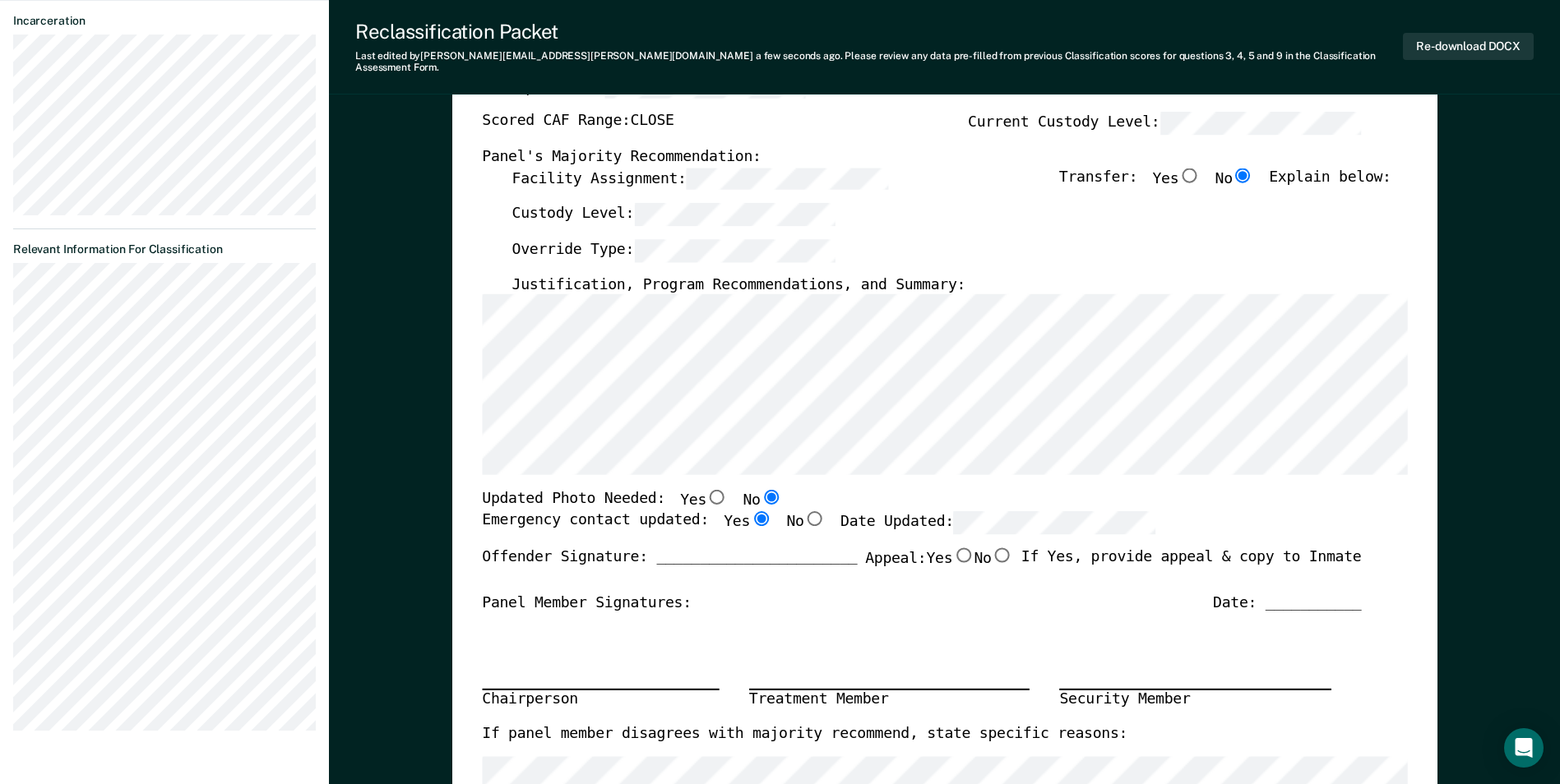
click at [922, 497] on div "TENNESSEE DEPARTMENT OF CORRECTION OFFENDER CLASSIFICATION SUMMARY TOMIS ID: Of…" at bounding box center [944, 478] width 925 height 1257
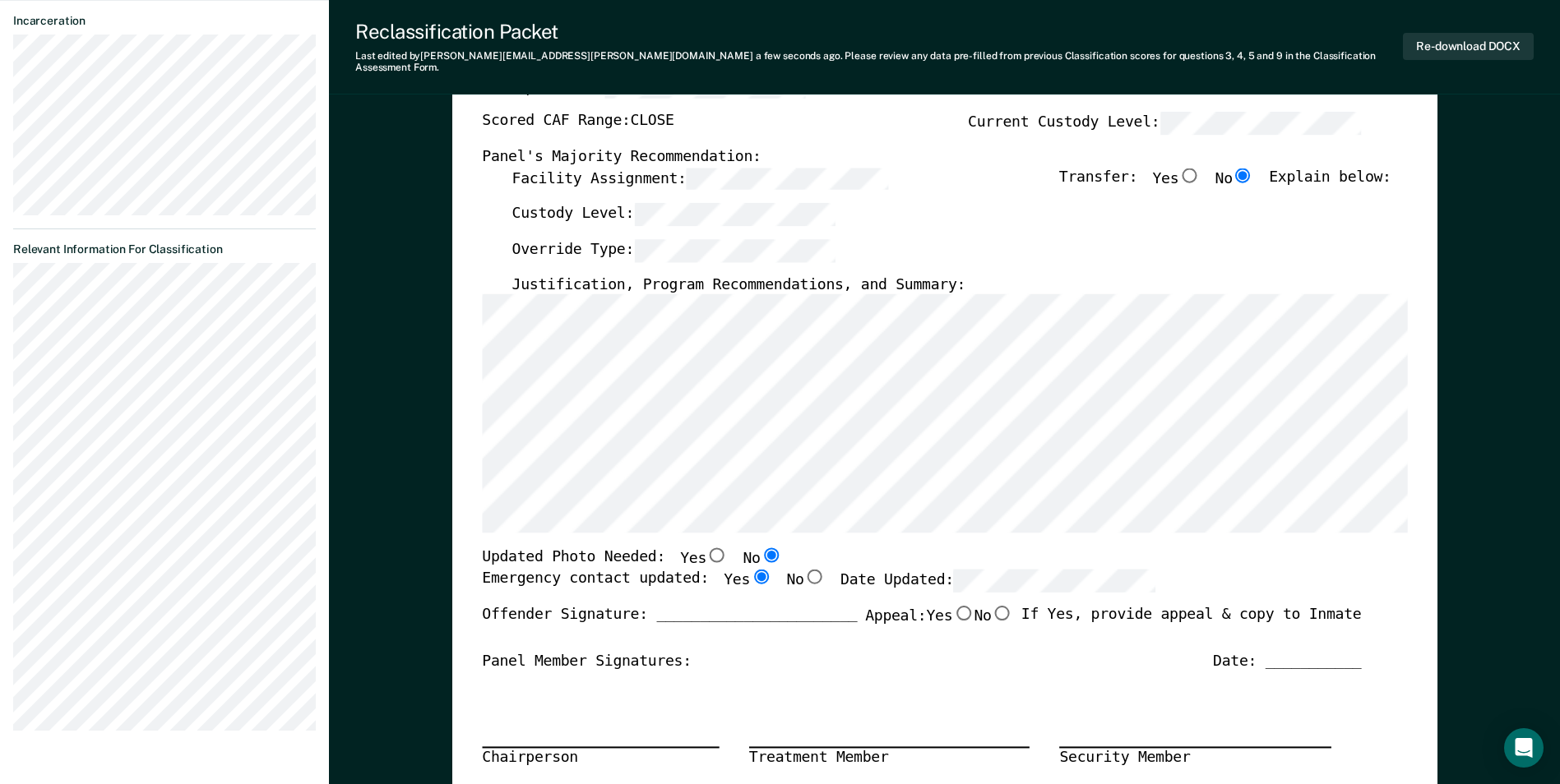
click at [706, 549] on input "Yes" at bounding box center [716, 555] width 21 height 15
type textarea "x"
radio input "true"
radio input "false"
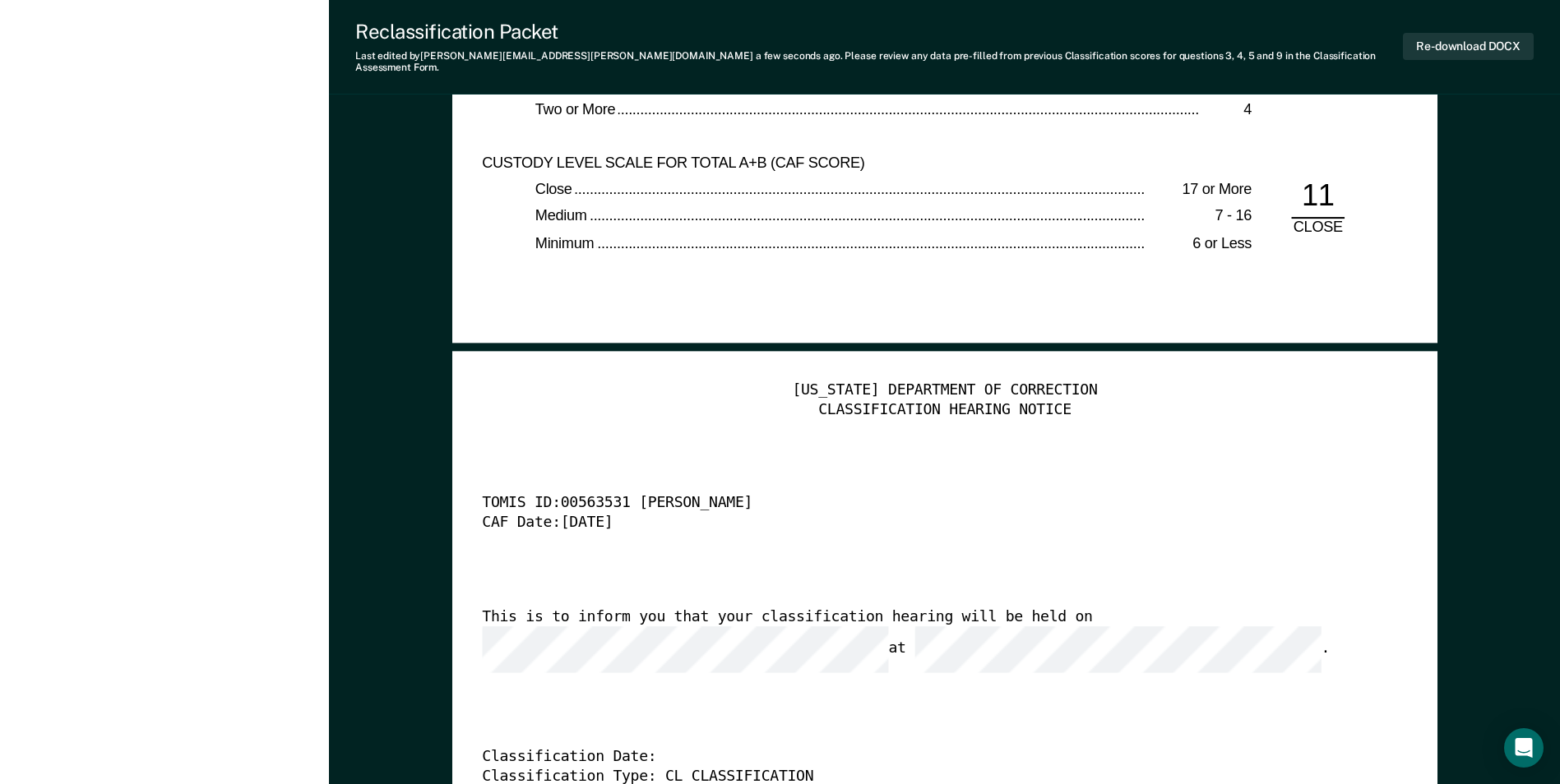
scroll to position [3698, 0]
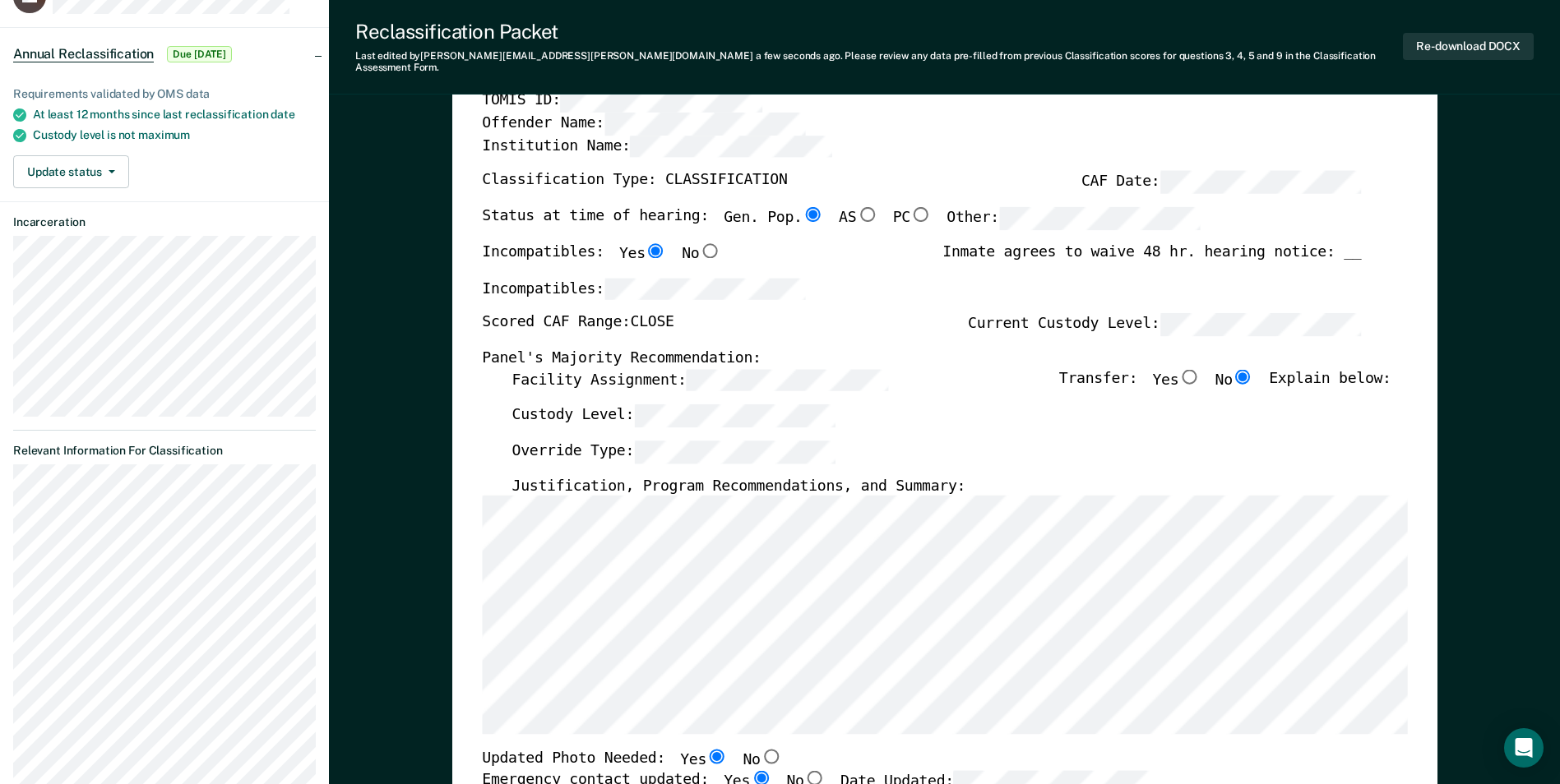
scroll to position [0, 0]
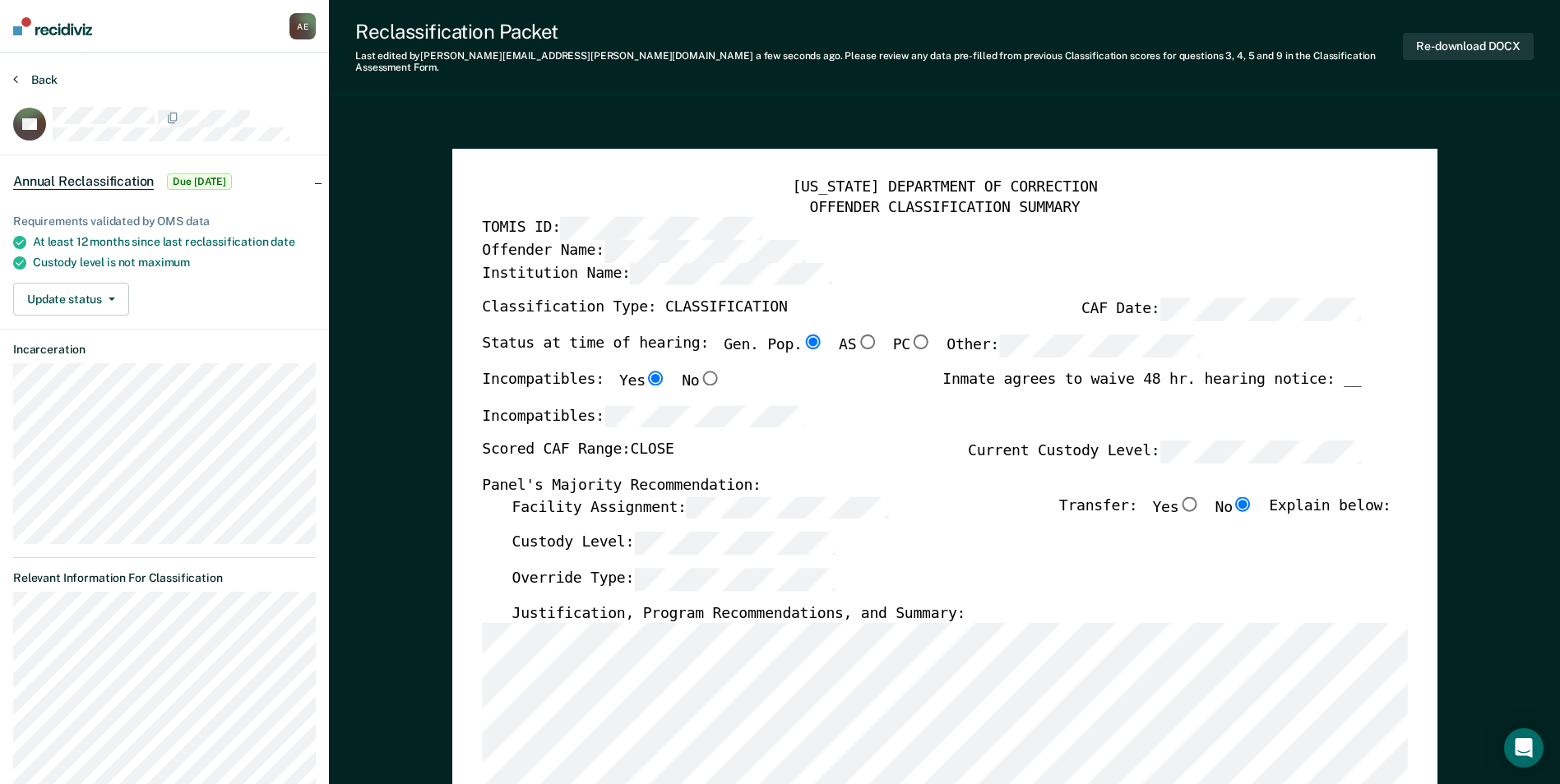
click at [34, 78] on button "Back" at bounding box center [36, 79] width 45 height 15
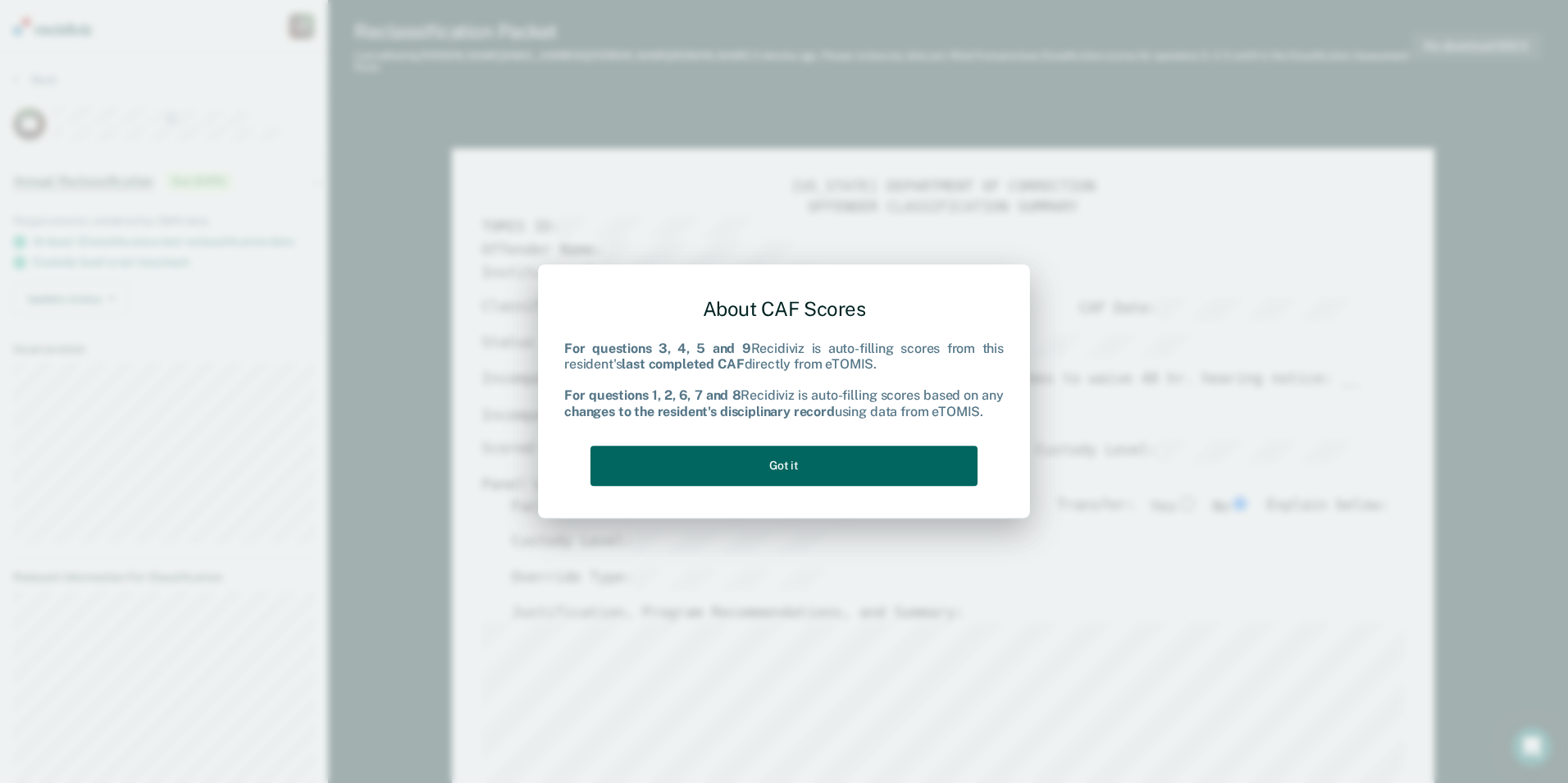
click at [839, 464] on button "Got it" at bounding box center [784, 466] width 387 height 41
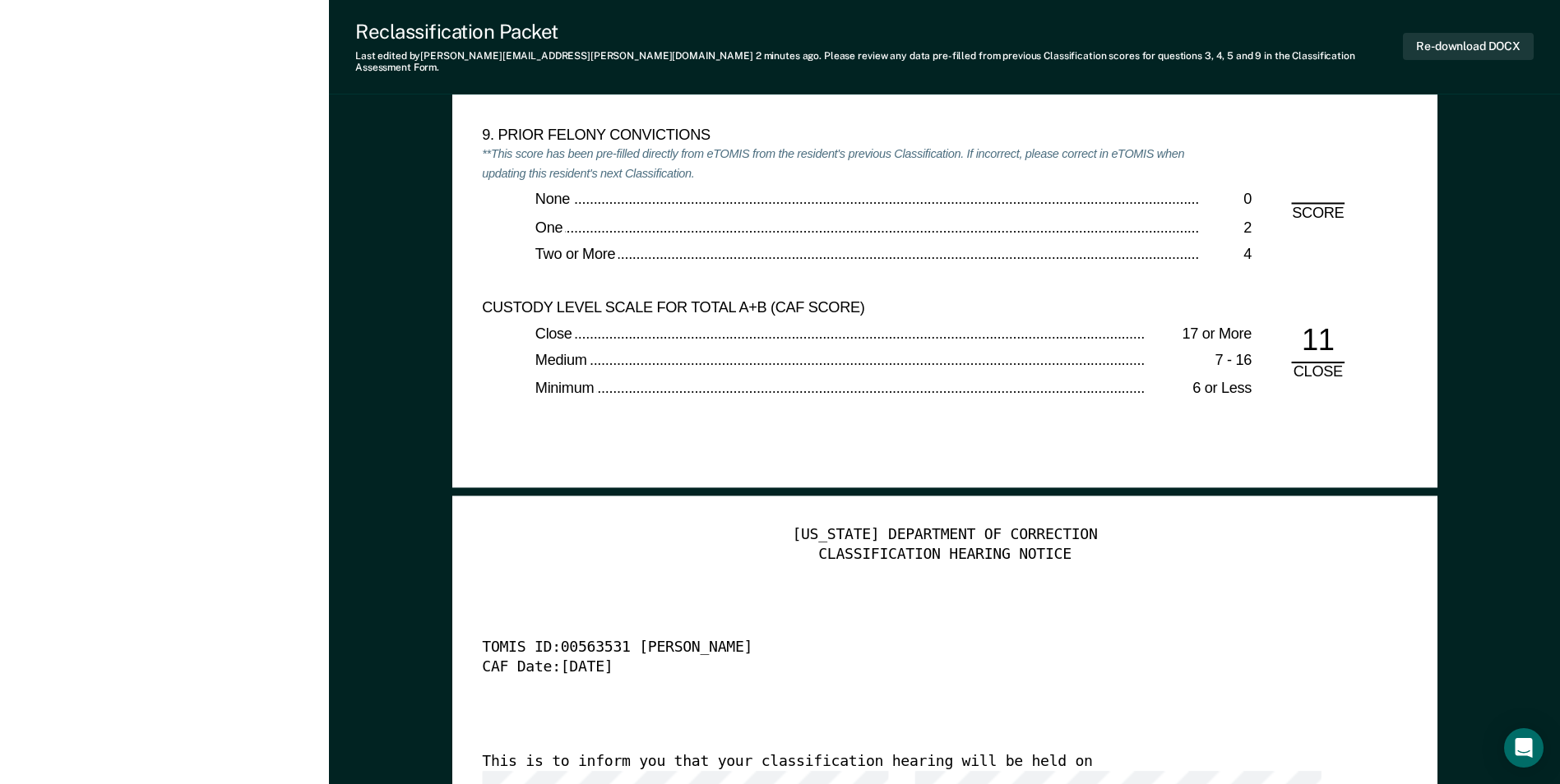
scroll to position [3533, 0]
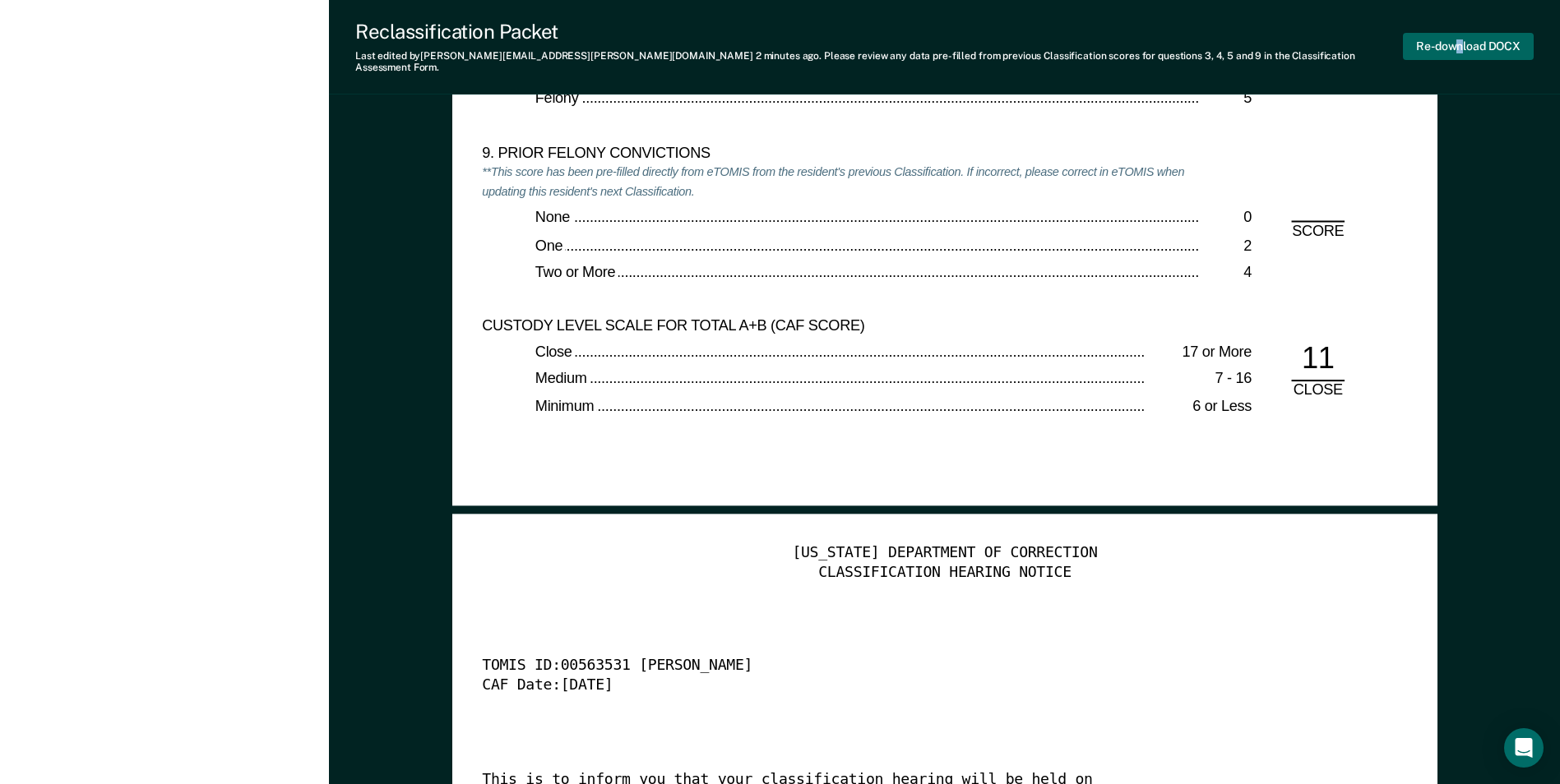
drag, startPoint x: 1461, startPoint y: 25, endPoint x: 1456, endPoint y: 35, distance: 11.2
click at [1456, 35] on div "Re-download DOCX" at bounding box center [1468, 47] width 131 height 54
drag, startPoint x: 1456, startPoint y: 35, endPoint x: 1423, endPoint y: 43, distance: 34.0
click at [1424, 43] on button "Re-download DOCX" at bounding box center [1468, 47] width 131 height 27
type textarea "x"
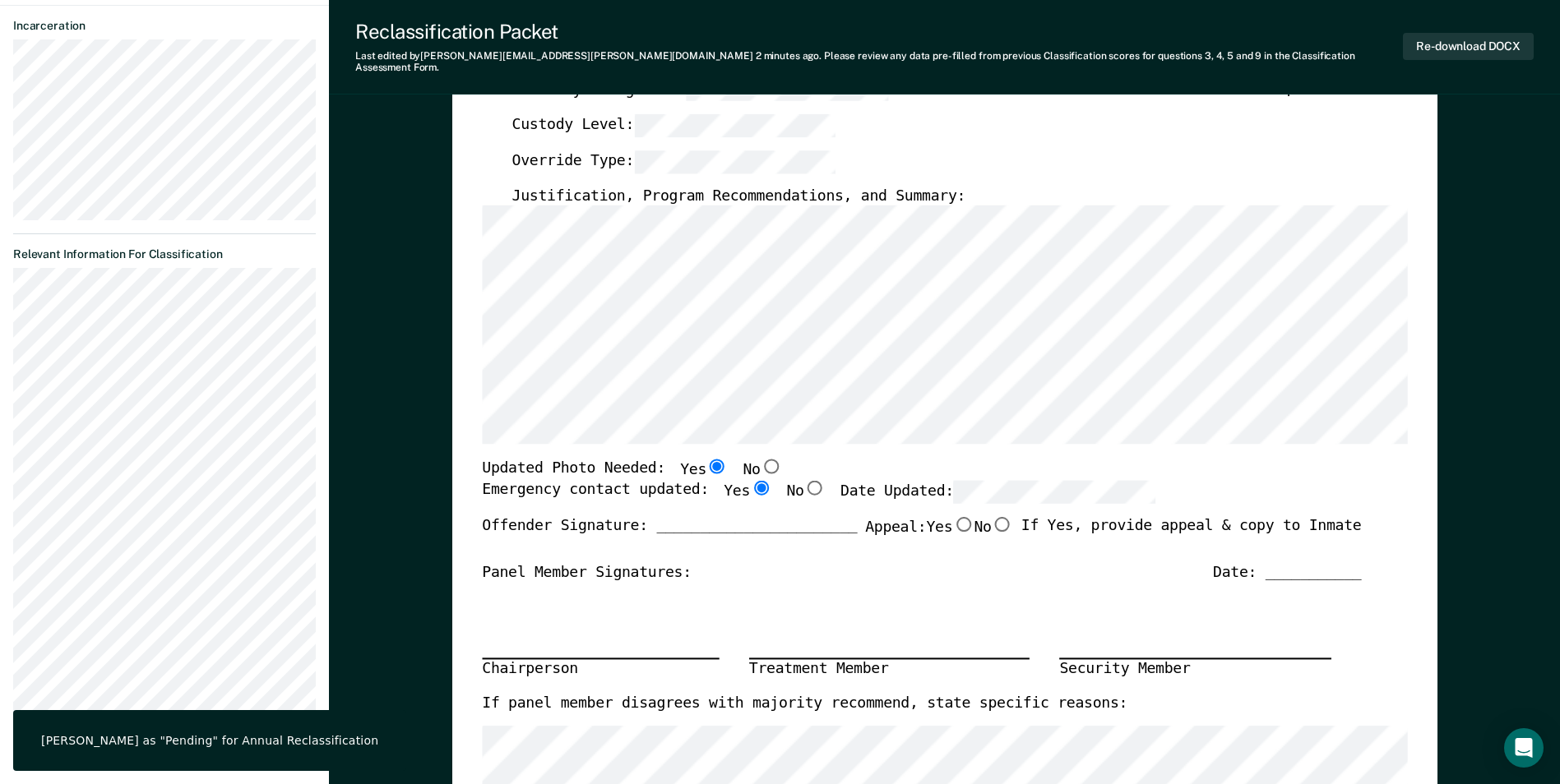
scroll to position [411, 0]
